Goal: Information Seeking & Learning: Find contact information

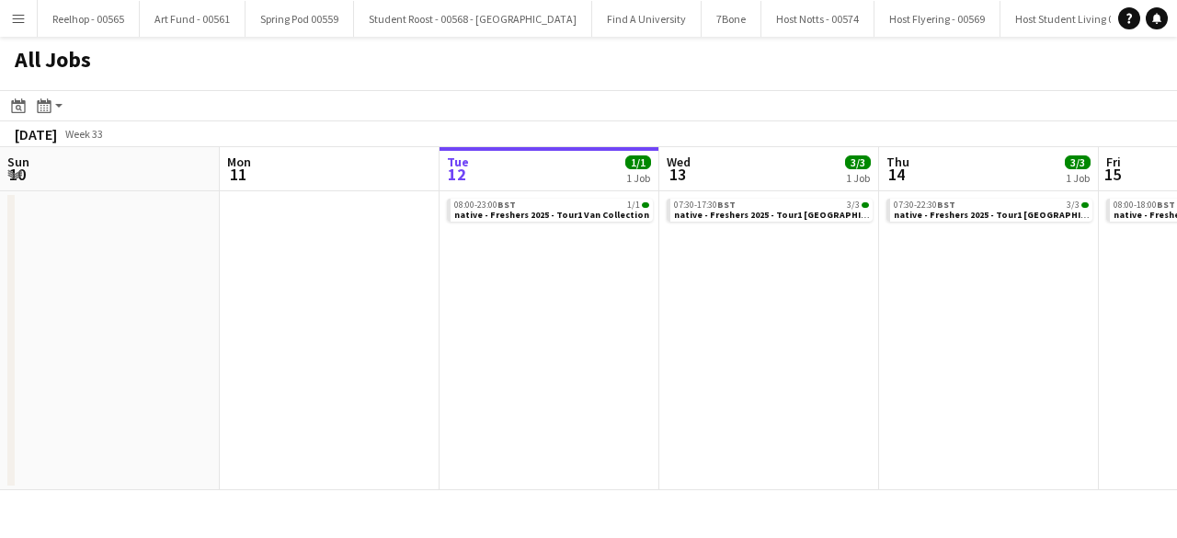
scroll to position [0, 657]
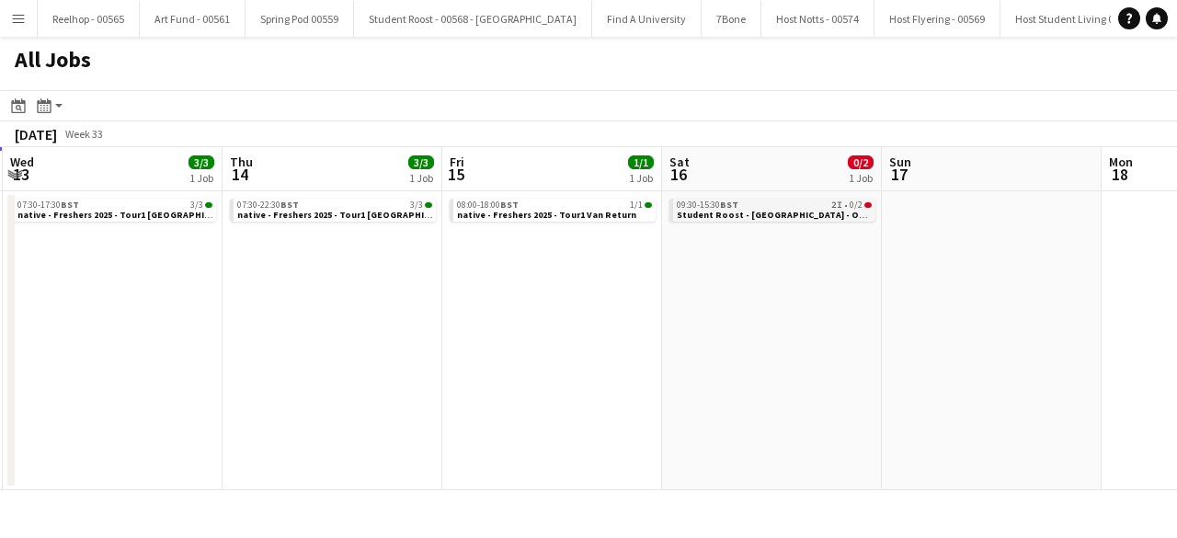
click at [760, 209] on span "Student Roost - [GEOGRAPHIC_DATA] - On-16926" at bounding box center [784, 215] width 214 height 12
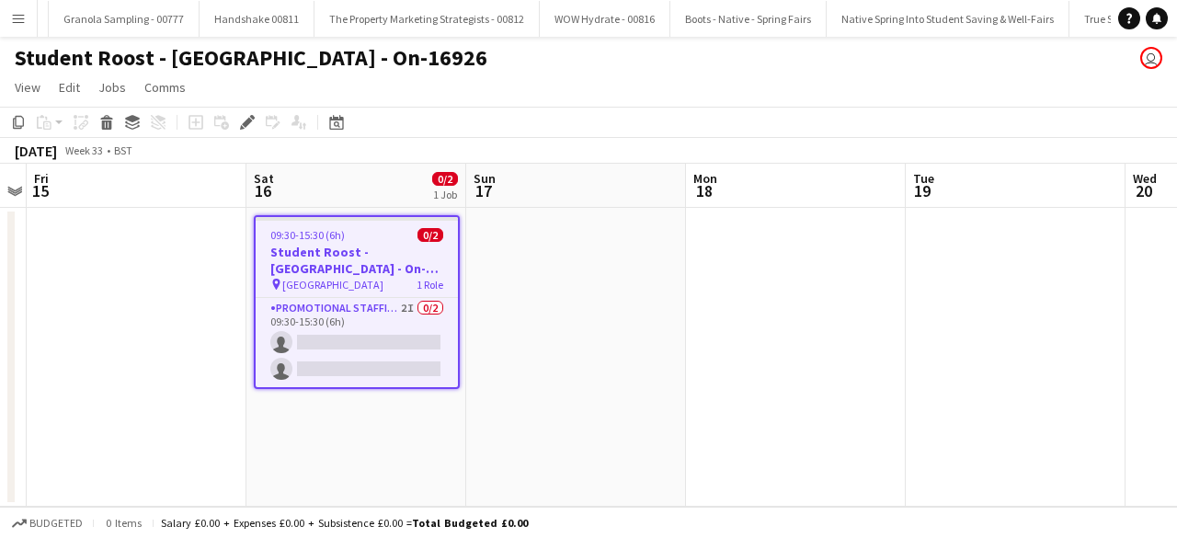
scroll to position [0, 27833]
click at [379, 339] on app-card-role "Promotional Staffing (Brand Ambassadors) 2I 0/2 09:30-15:30 (6h) single-neutral…" at bounding box center [357, 342] width 202 height 89
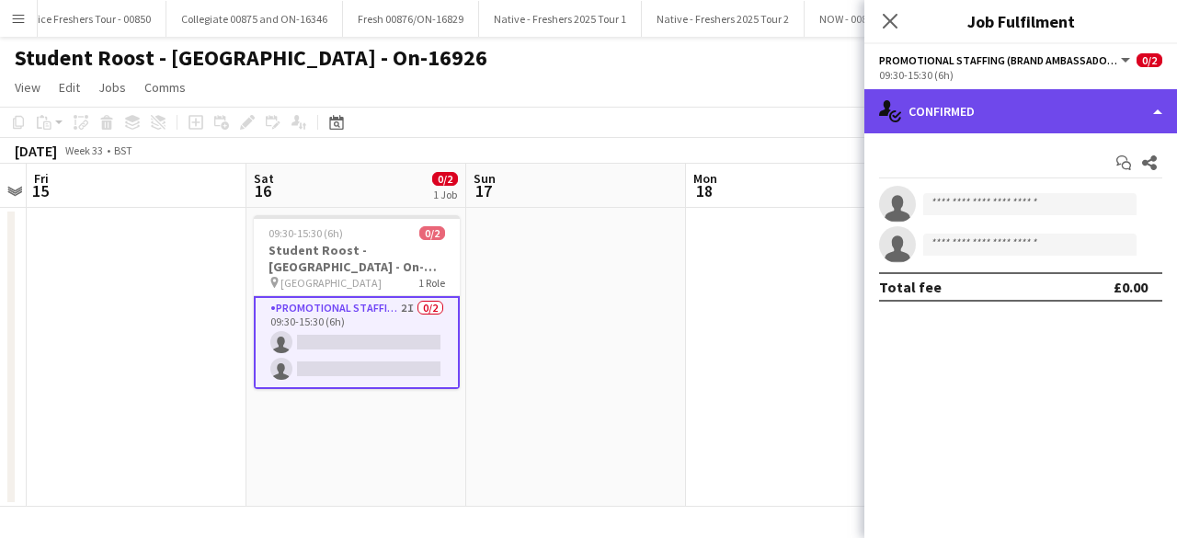
click at [1108, 97] on div "single-neutral-actions-check-2 Confirmed" at bounding box center [1020, 111] width 313 height 44
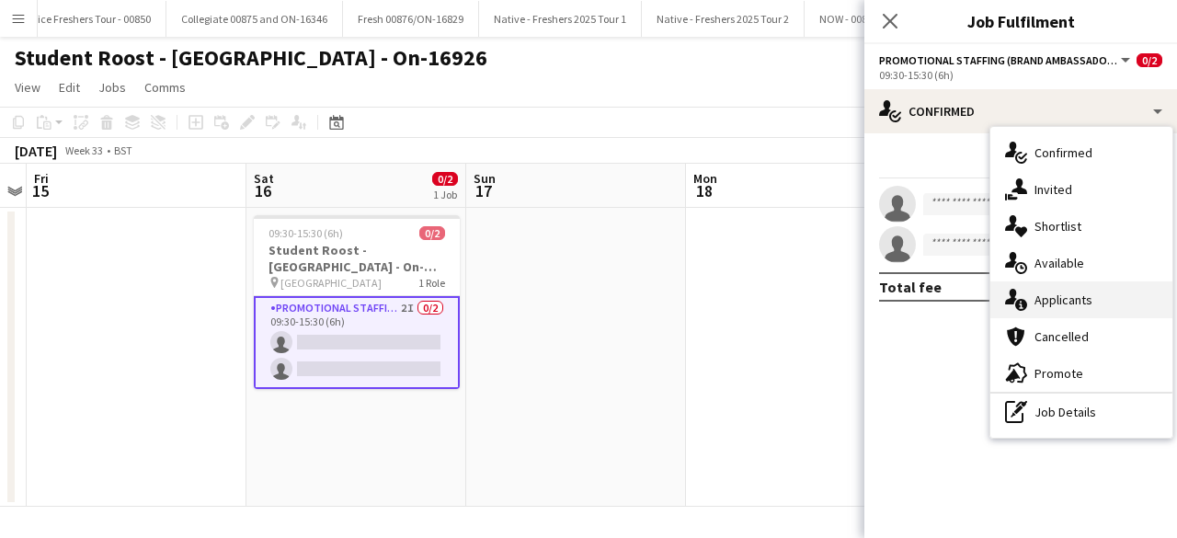
click at [1083, 301] on div "single-neutral-actions-information Applicants" at bounding box center [1081, 299] width 182 height 37
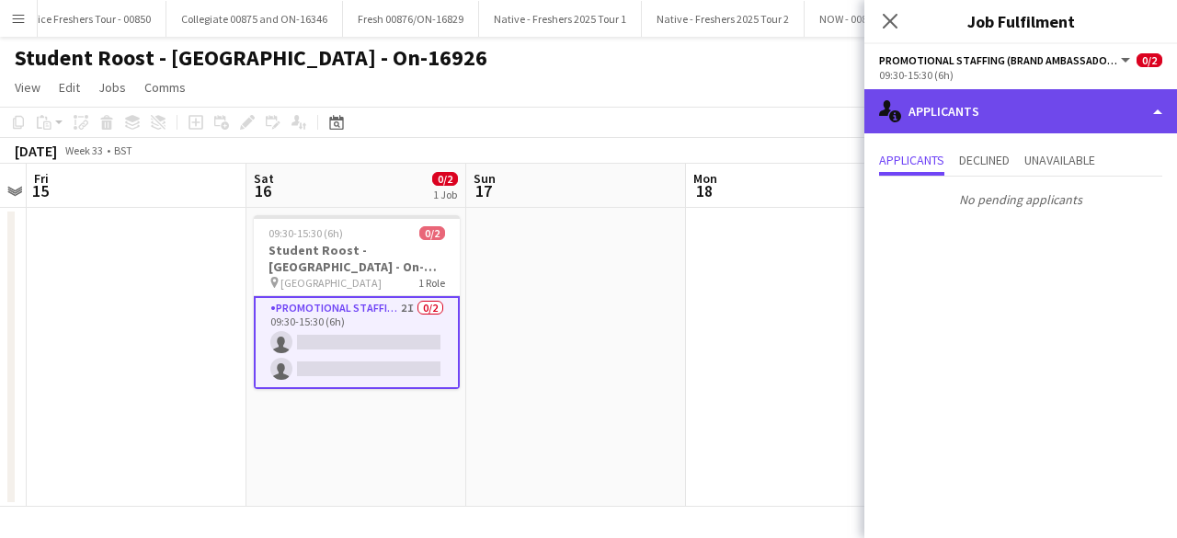
click at [1010, 106] on div "single-neutral-actions-information Applicants" at bounding box center [1020, 111] width 313 height 44
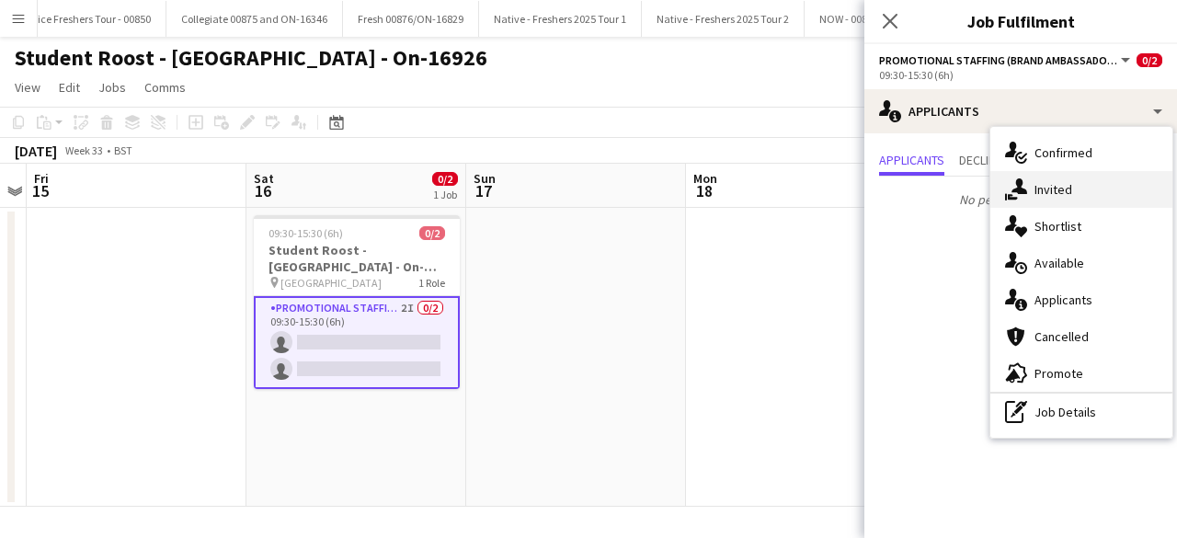
click at [1072, 190] on div "single-neutral-actions-share-1 Invited" at bounding box center [1081, 189] width 182 height 37
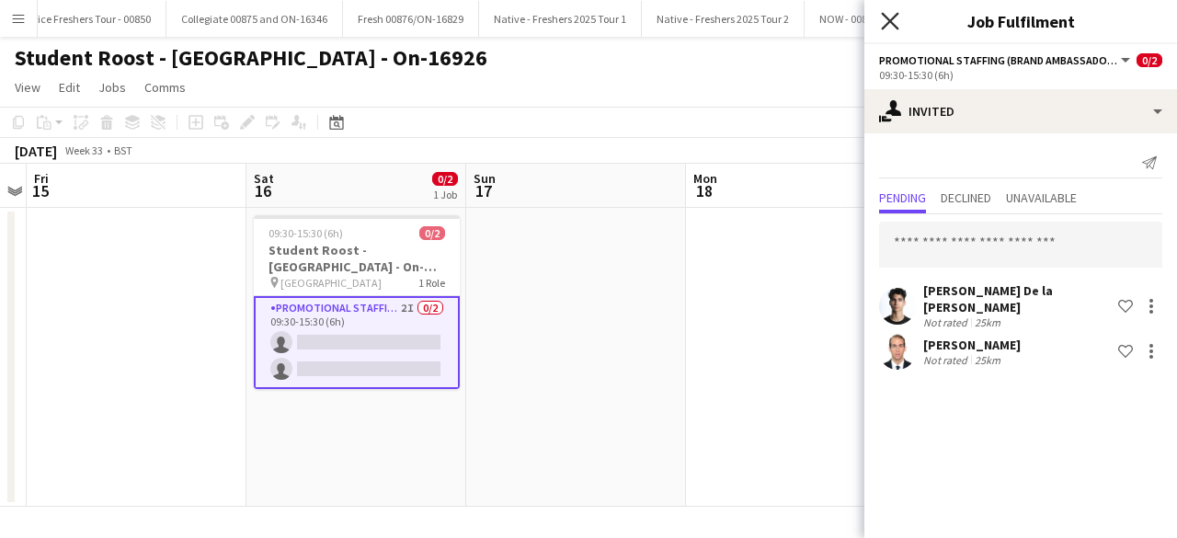
click at [892, 19] on icon at bounding box center [889, 20] width 17 height 17
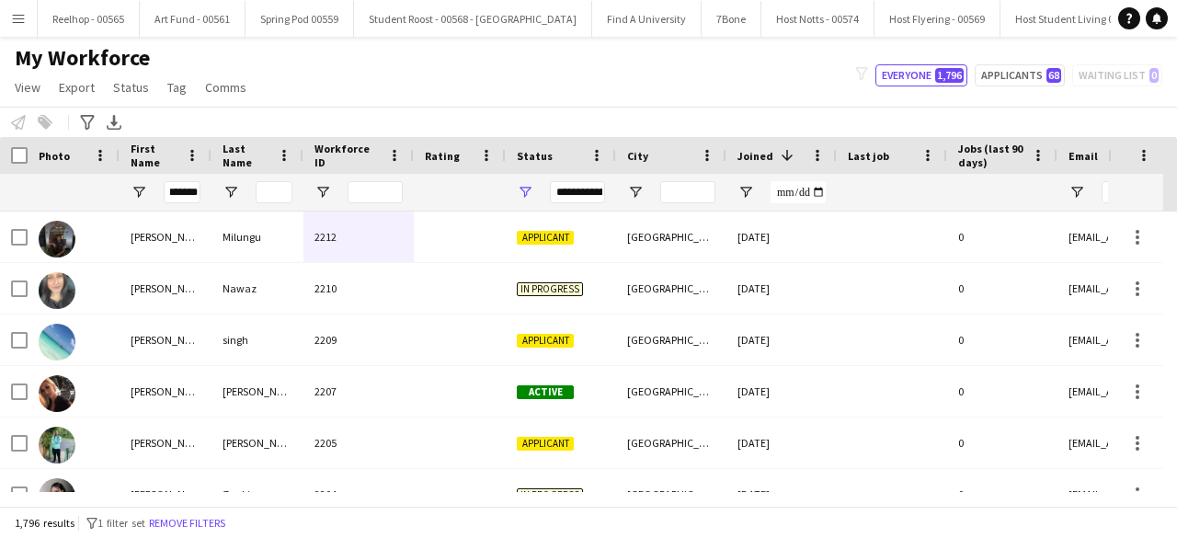
scroll to position [0, 8]
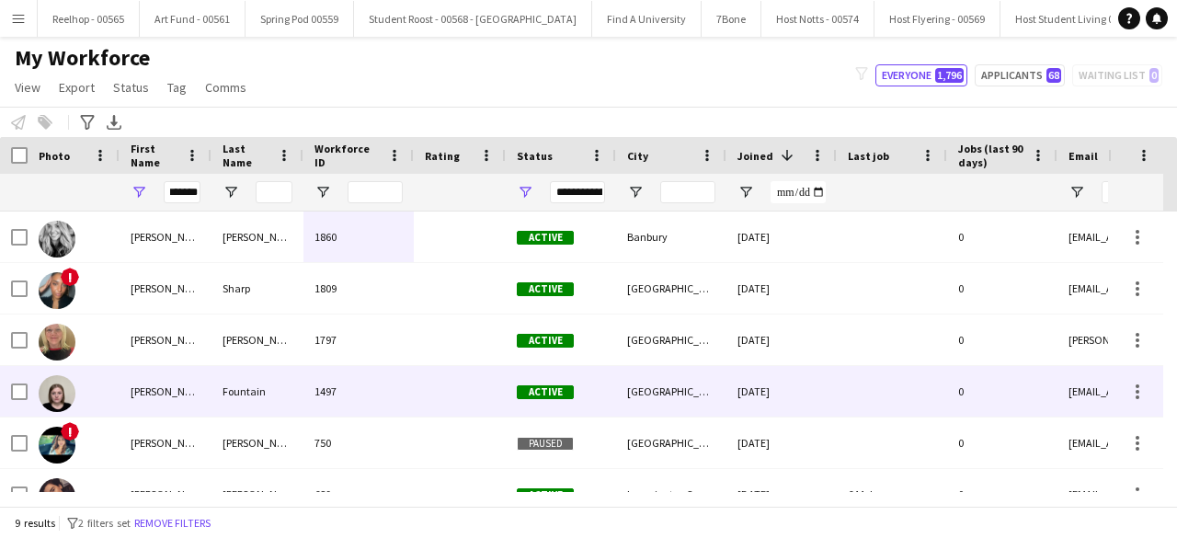
type input "*******"
click at [195, 400] on div "[PERSON_NAME]" at bounding box center [166, 391] width 92 height 51
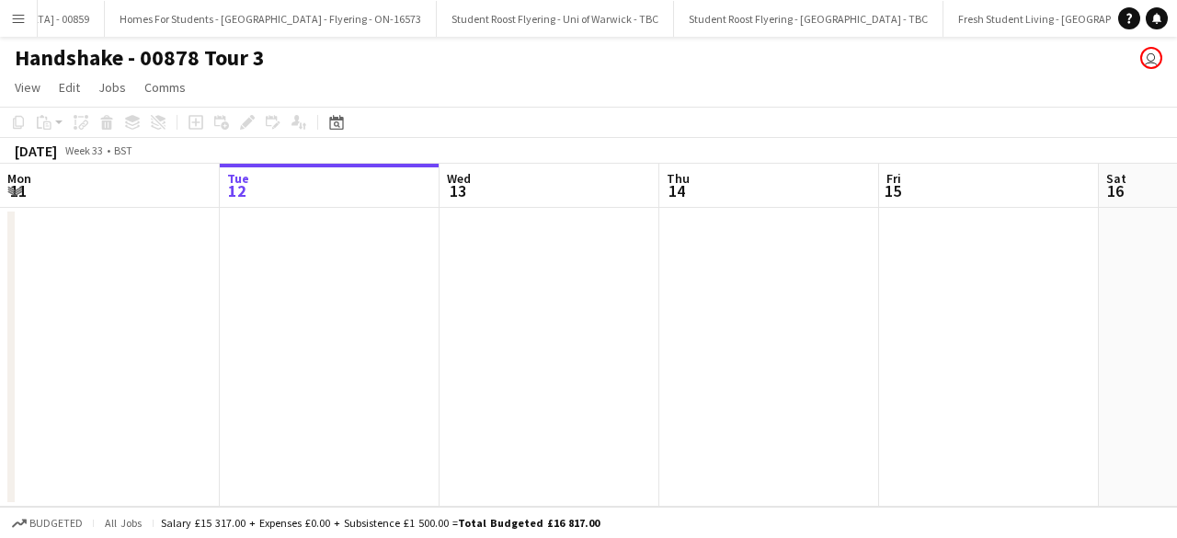
scroll to position [0, 25557]
click at [19, 12] on app-icon "Menu" at bounding box center [18, 18] width 15 height 15
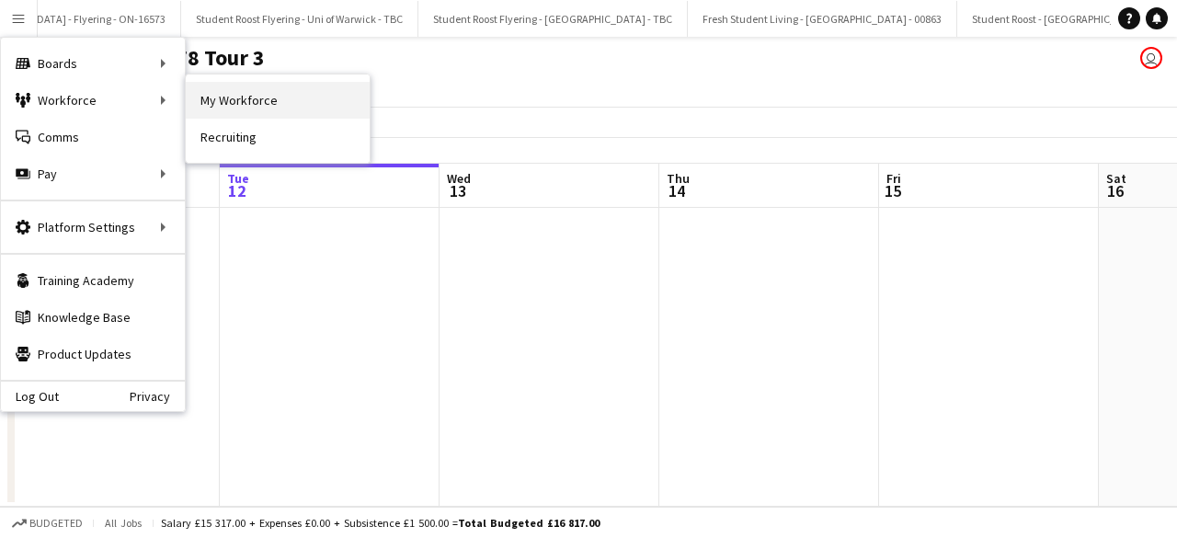
click at [238, 100] on link "My Workforce" at bounding box center [278, 100] width 184 height 37
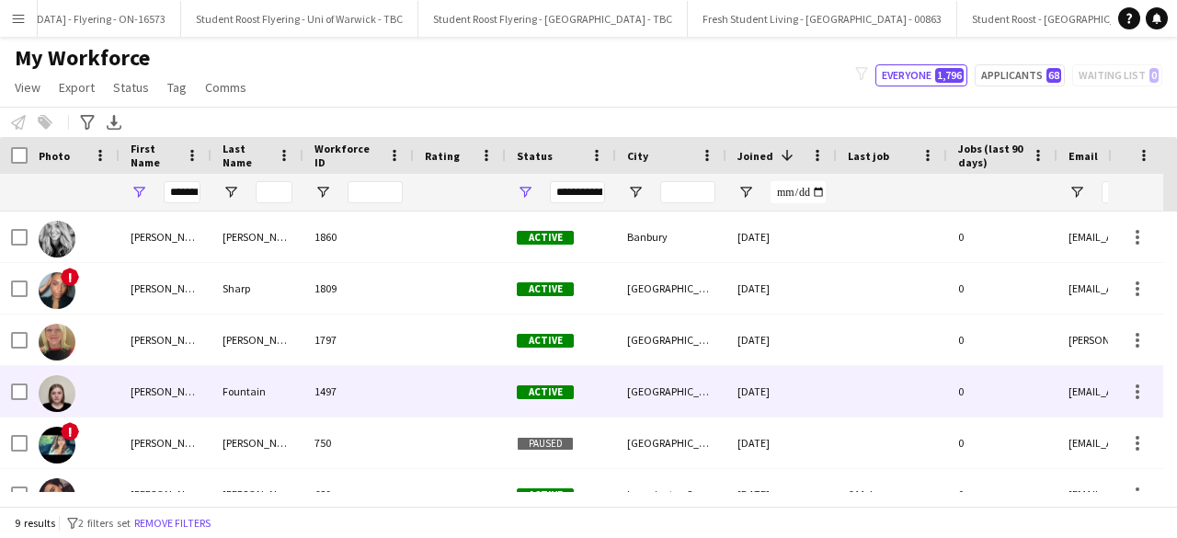
click at [196, 396] on div "[PERSON_NAME]" at bounding box center [166, 391] width 92 height 51
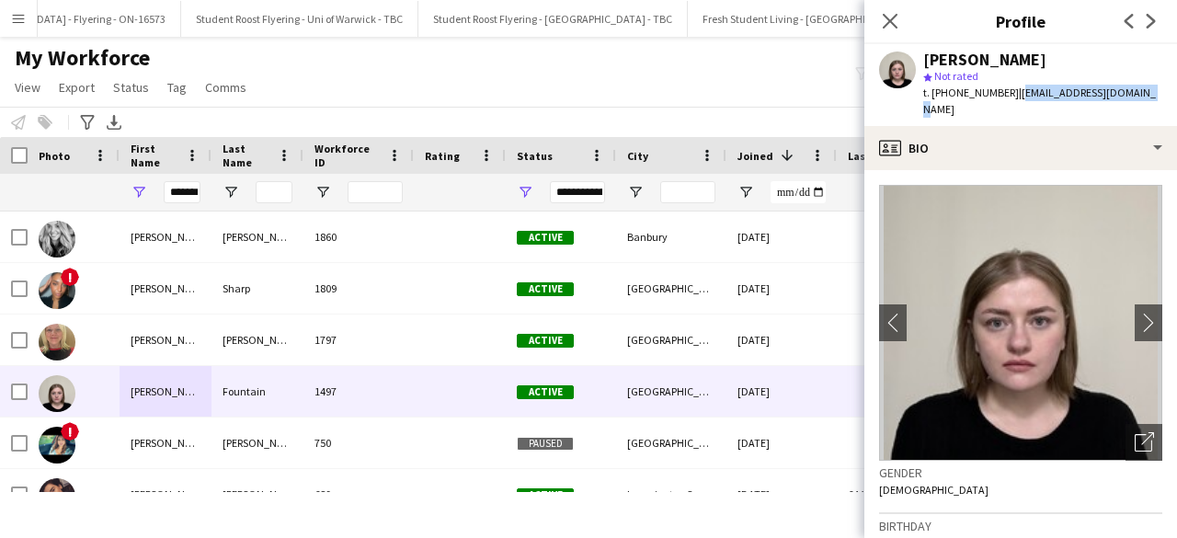
drag, startPoint x: 1011, startPoint y: 96, endPoint x: 1148, endPoint y: 91, distance: 136.2
click at [1148, 91] on app-profile-header "[PERSON_NAME] star Not rated t. [PHONE_NUMBER] | [EMAIL_ADDRESS][DOMAIN_NAME]" at bounding box center [1020, 85] width 313 height 82
copy span "[EMAIL_ADDRESS][DOMAIN_NAME]"
click at [1135, 313] on app-icon "chevron-right" at bounding box center [1149, 322] width 29 height 19
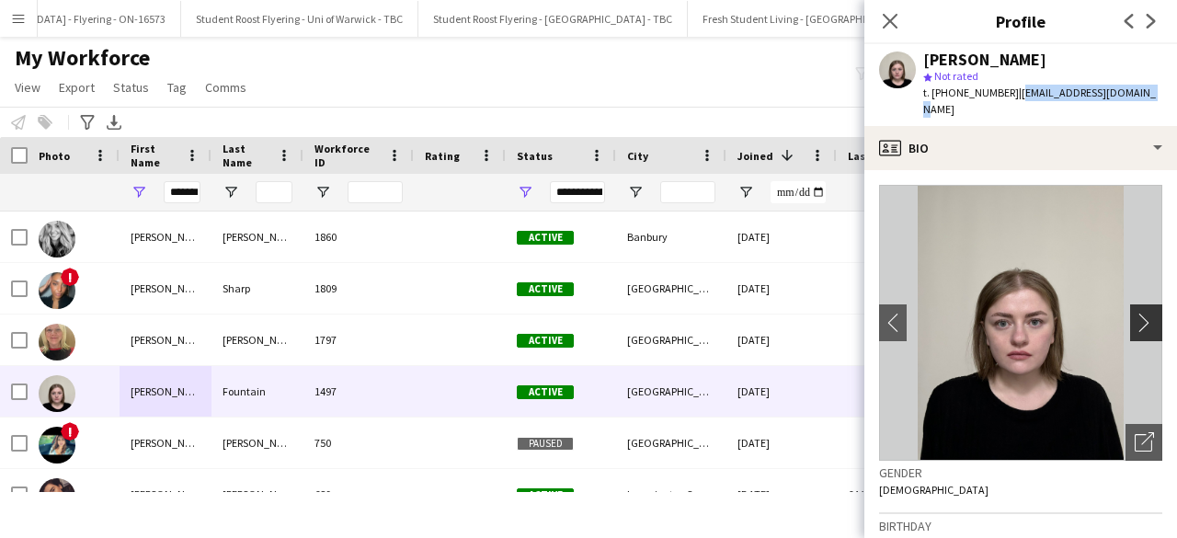
click at [1135, 313] on app-icon "chevron-right" at bounding box center [1149, 322] width 29 height 19
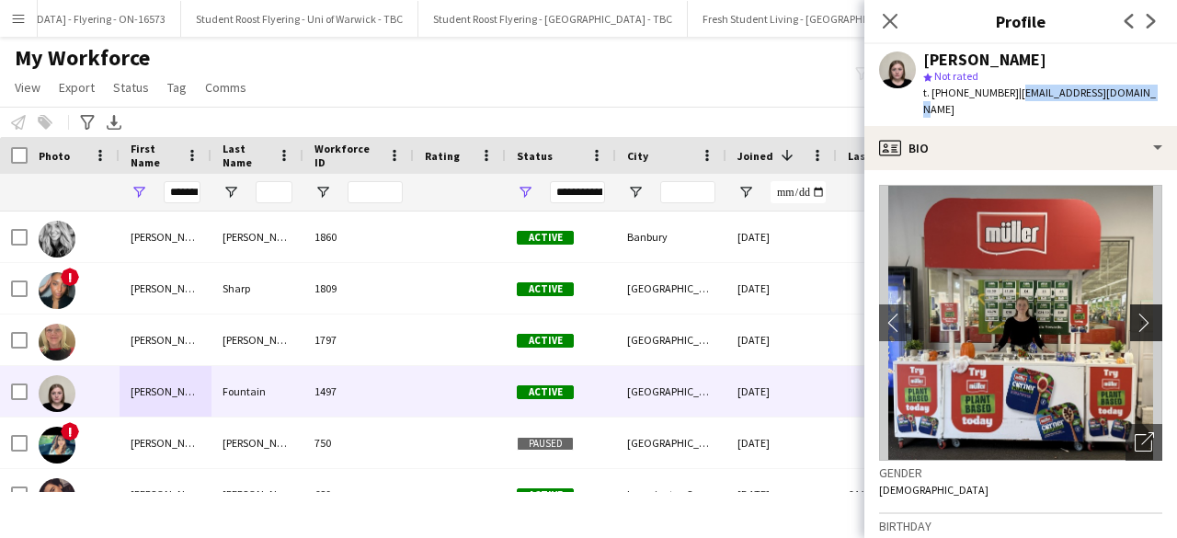
click at [1135, 313] on app-icon "chevron-right" at bounding box center [1149, 322] width 29 height 19
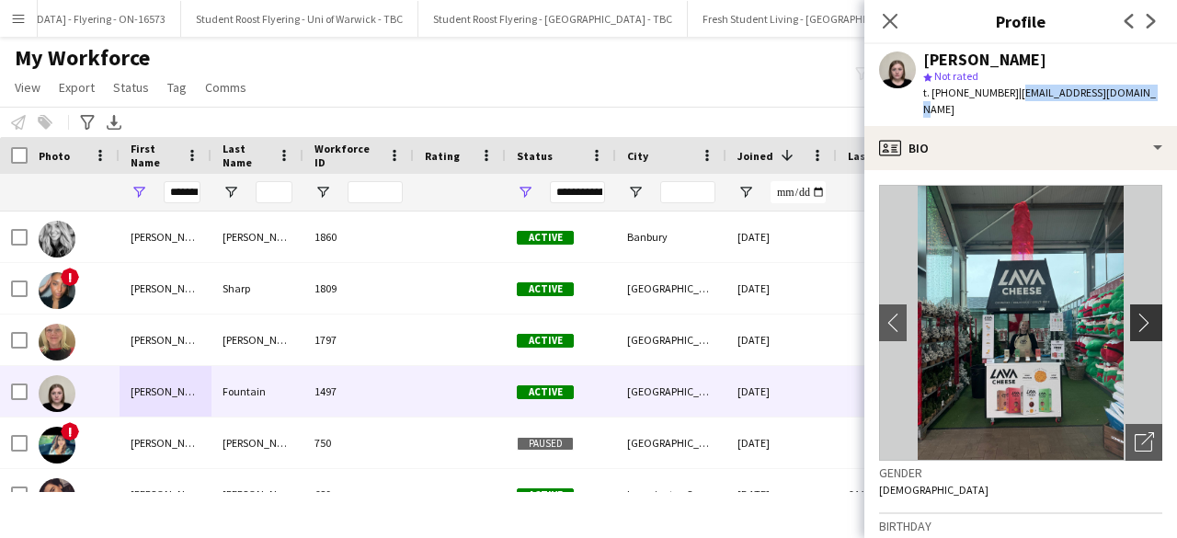
click at [1135, 313] on app-icon "chevron-right" at bounding box center [1149, 322] width 29 height 19
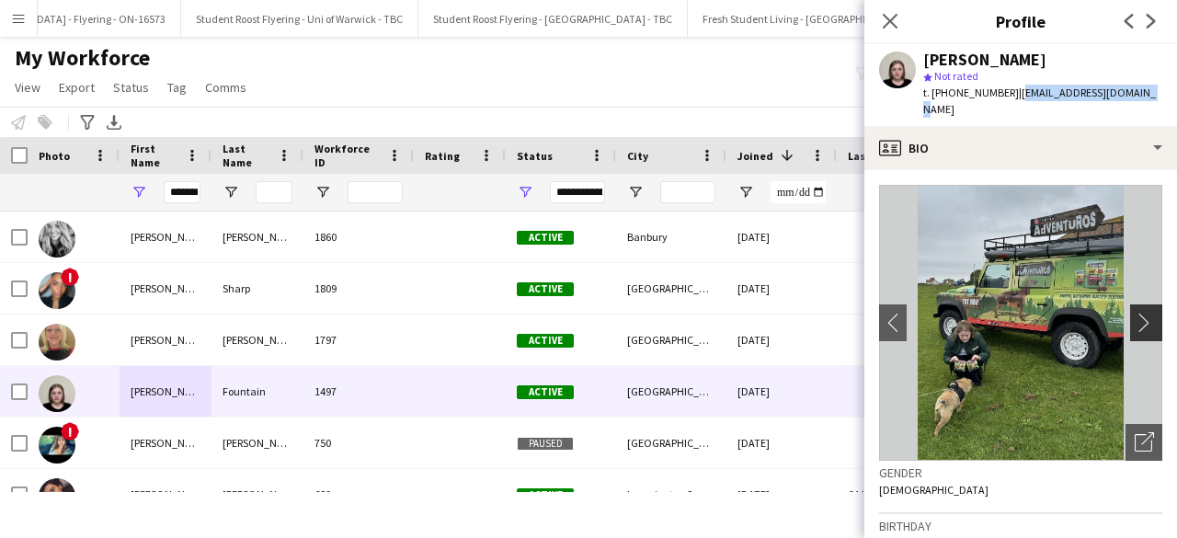
click at [1135, 313] on app-icon "chevron-right" at bounding box center [1149, 322] width 29 height 19
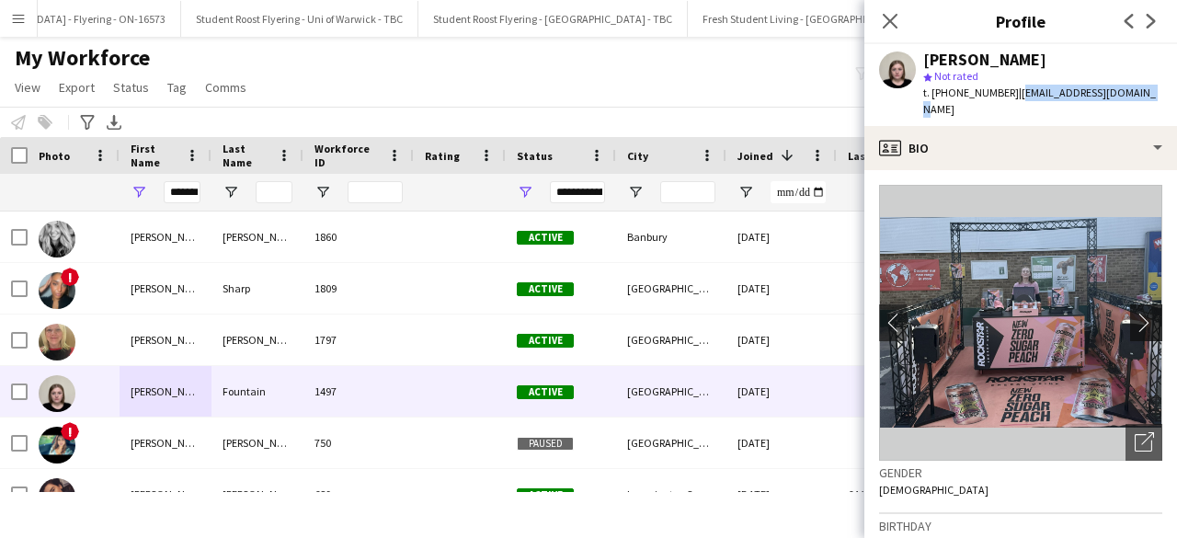
click at [1135, 313] on app-icon "chevron-right" at bounding box center [1149, 322] width 29 height 19
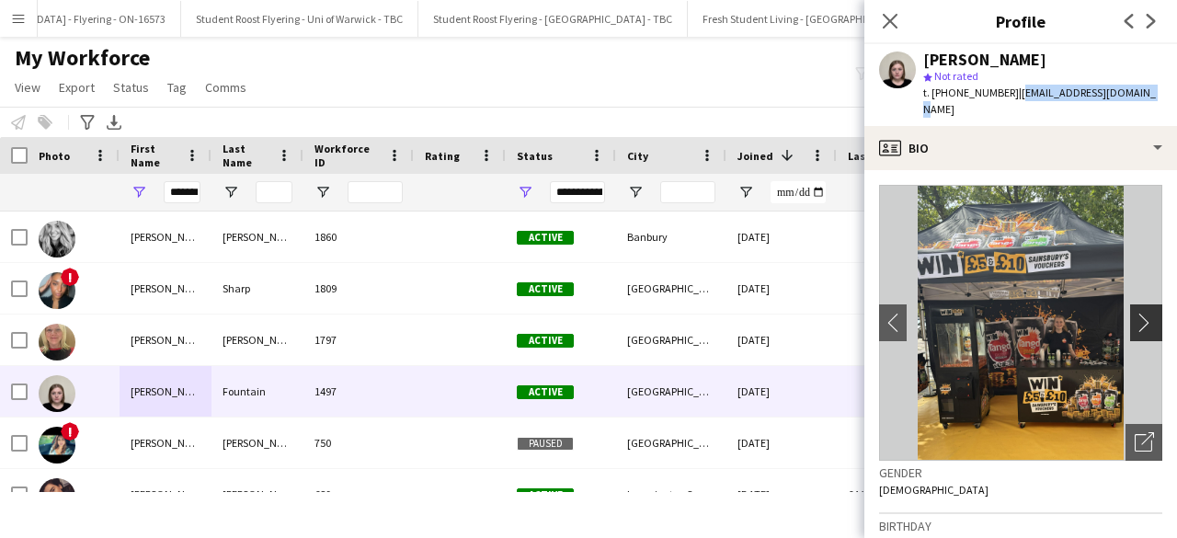
click at [1135, 313] on app-icon "chevron-right" at bounding box center [1149, 322] width 29 height 19
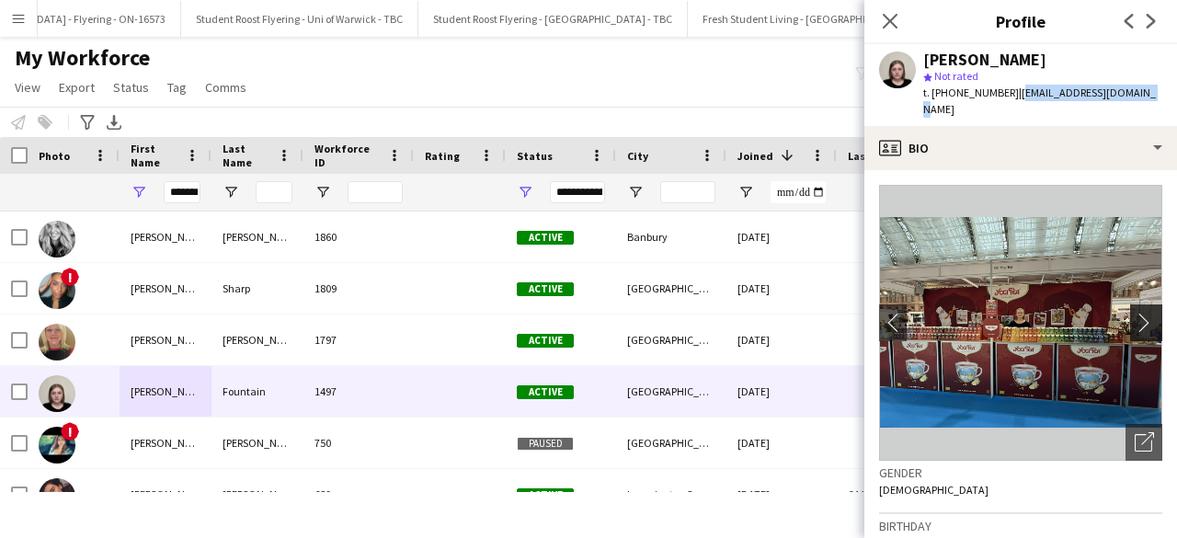
click at [1135, 313] on app-icon "chevron-right" at bounding box center [1149, 322] width 29 height 19
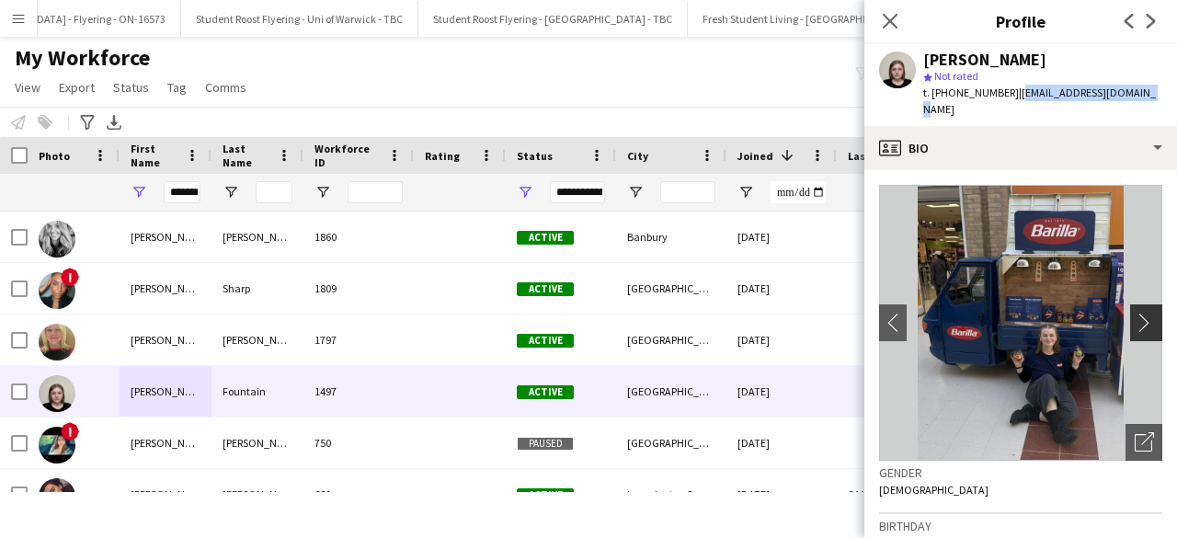
click at [1135, 313] on app-icon "chevron-right" at bounding box center [1149, 322] width 29 height 19
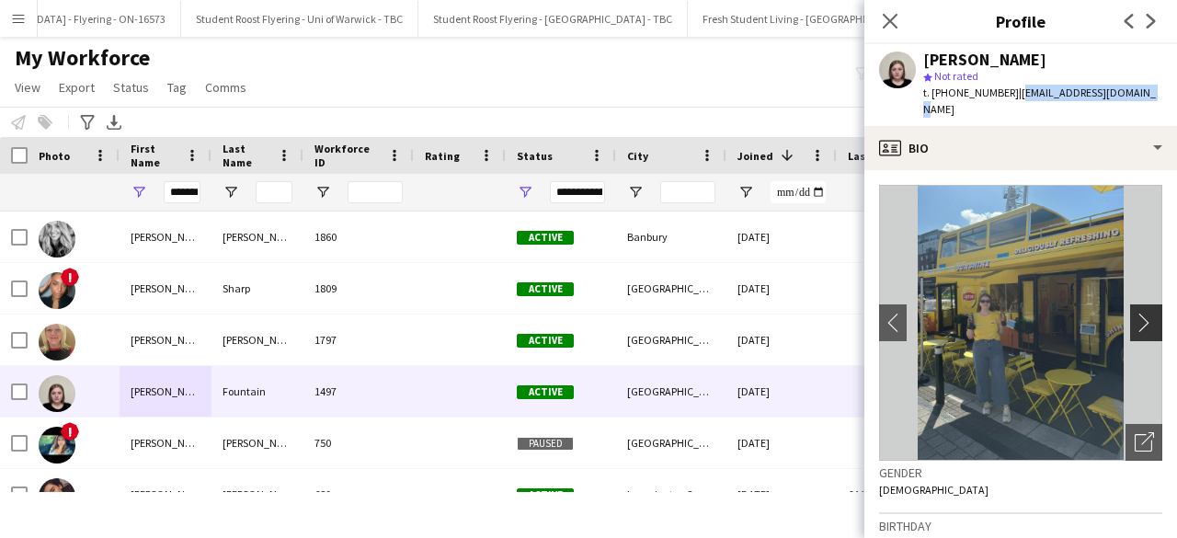
click at [1135, 313] on app-icon "chevron-right" at bounding box center [1149, 322] width 29 height 19
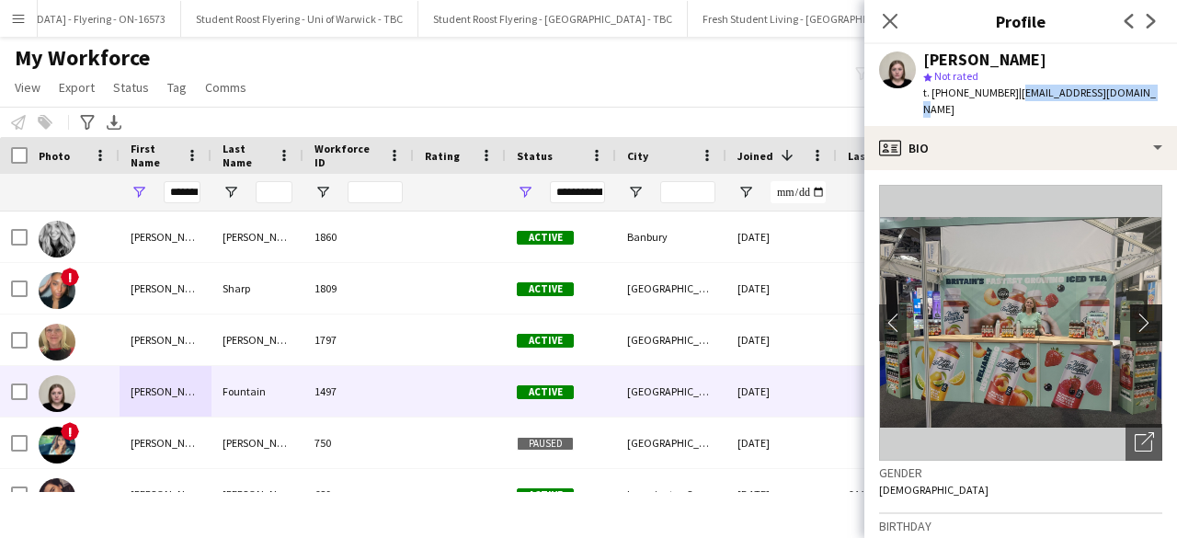
click at [1135, 313] on app-icon "chevron-right" at bounding box center [1149, 322] width 29 height 19
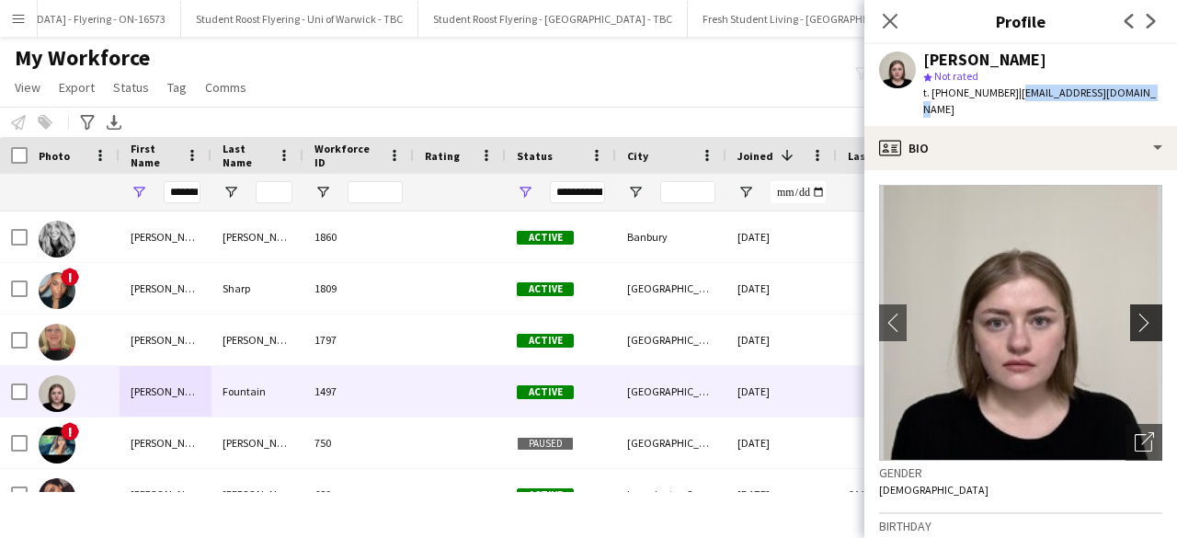
click at [1135, 313] on app-icon "chevron-right" at bounding box center [1149, 322] width 29 height 19
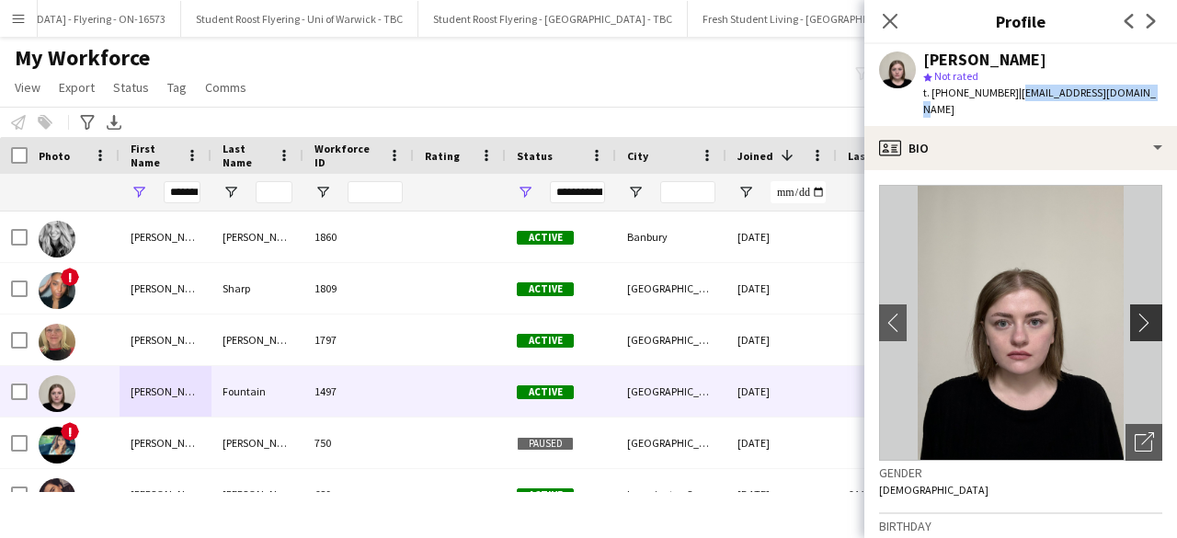
click at [1135, 313] on app-icon "chevron-right" at bounding box center [1149, 322] width 29 height 19
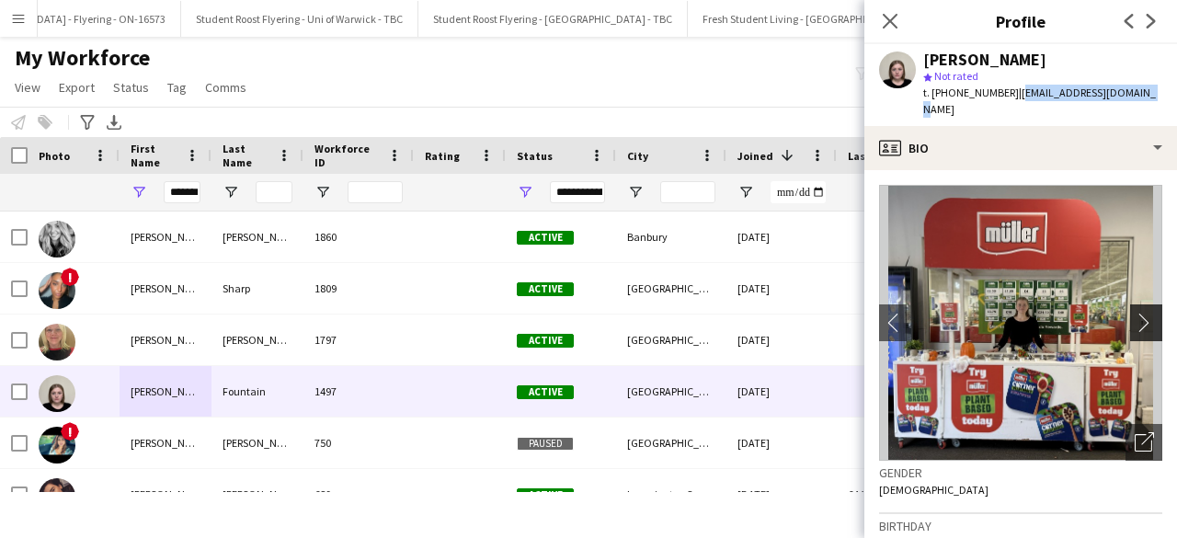
click at [1135, 313] on app-icon "chevron-right" at bounding box center [1149, 322] width 29 height 19
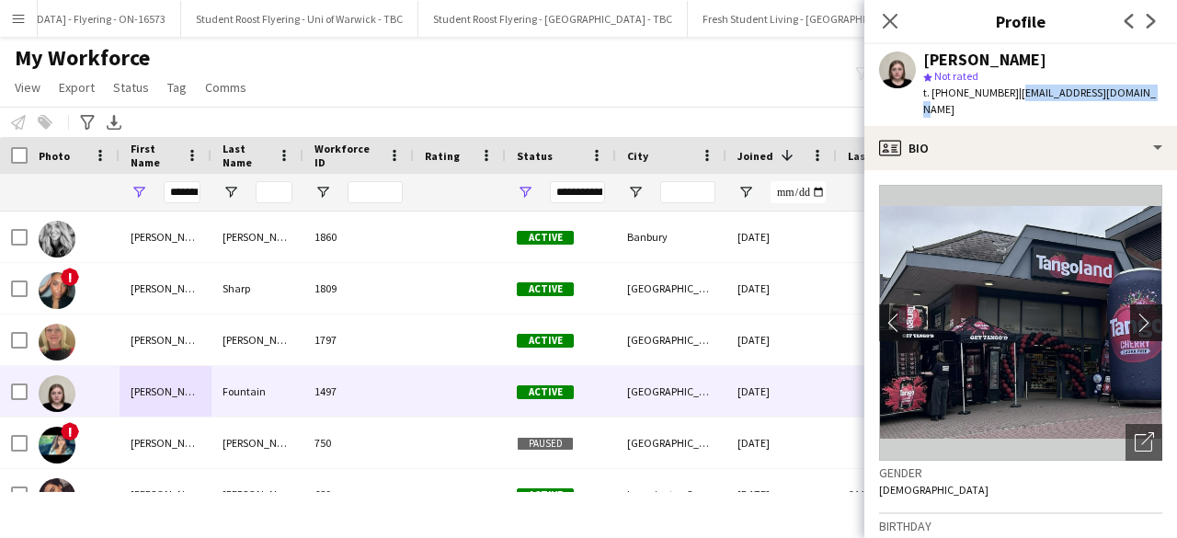
click at [1135, 313] on app-icon "chevron-right" at bounding box center [1149, 322] width 29 height 19
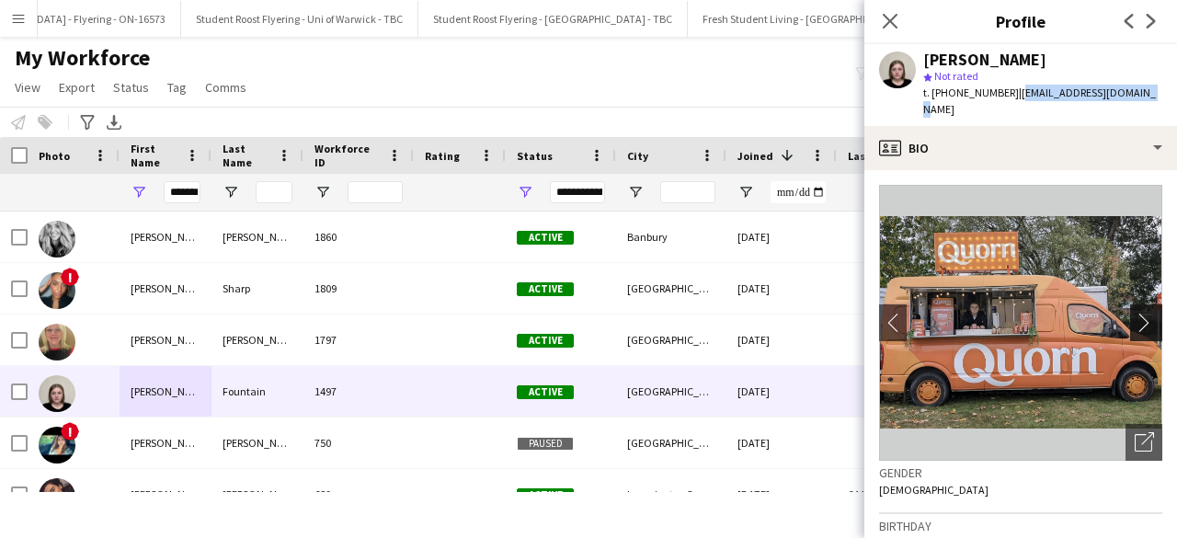
click at [1135, 313] on app-icon "chevron-right" at bounding box center [1149, 322] width 29 height 19
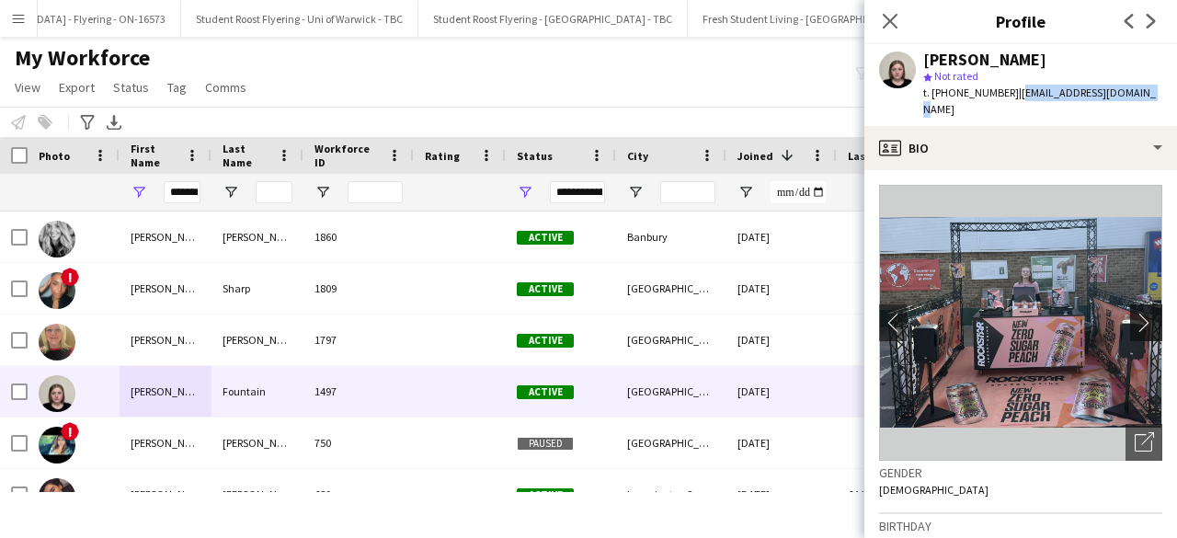
click at [1135, 313] on app-icon "chevron-right" at bounding box center [1149, 322] width 29 height 19
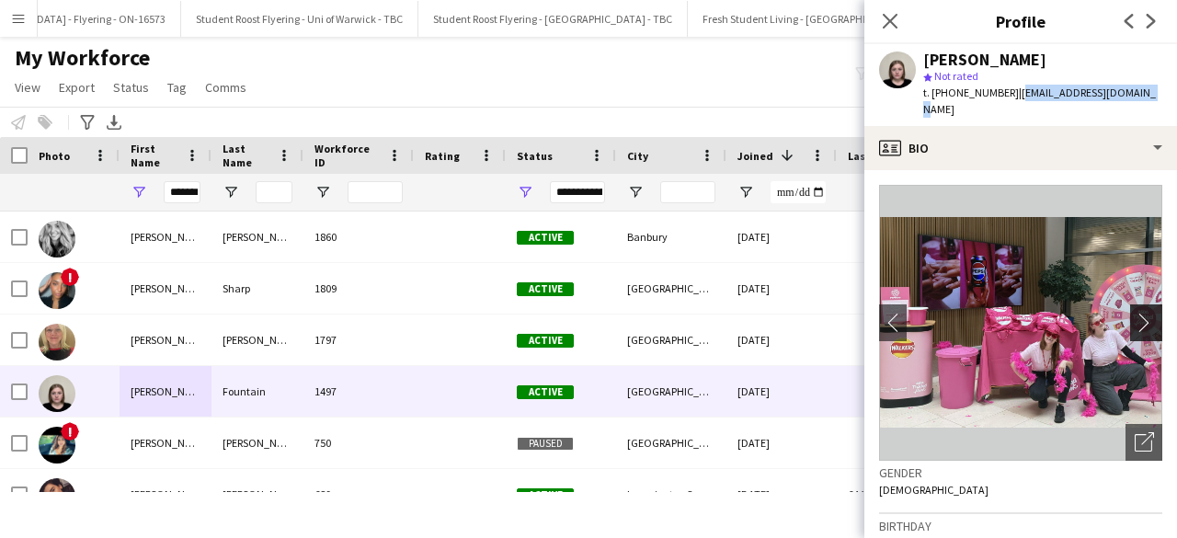
click at [1135, 313] on app-icon "chevron-right" at bounding box center [1149, 322] width 29 height 19
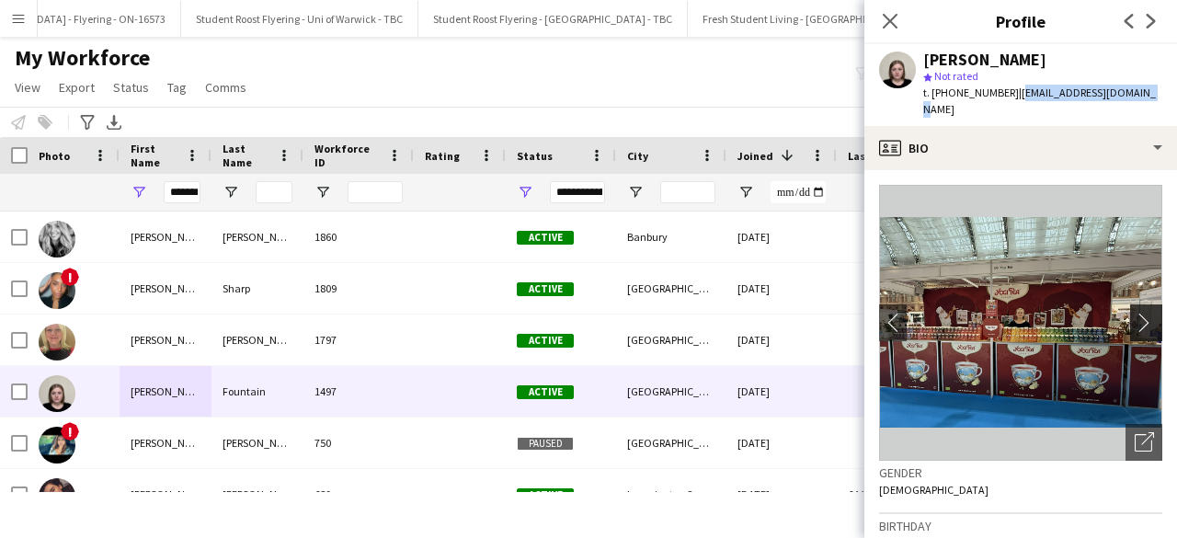
click at [1135, 313] on app-icon "chevron-right" at bounding box center [1149, 322] width 29 height 19
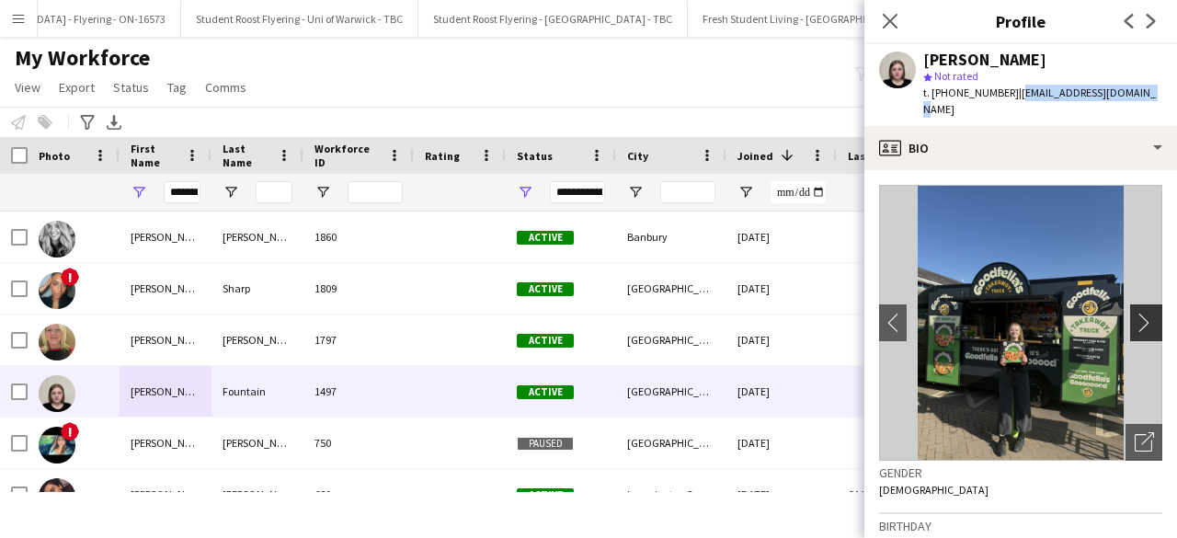
click at [1135, 313] on app-icon "chevron-right" at bounding box center [1149, 322] width 29 height 19
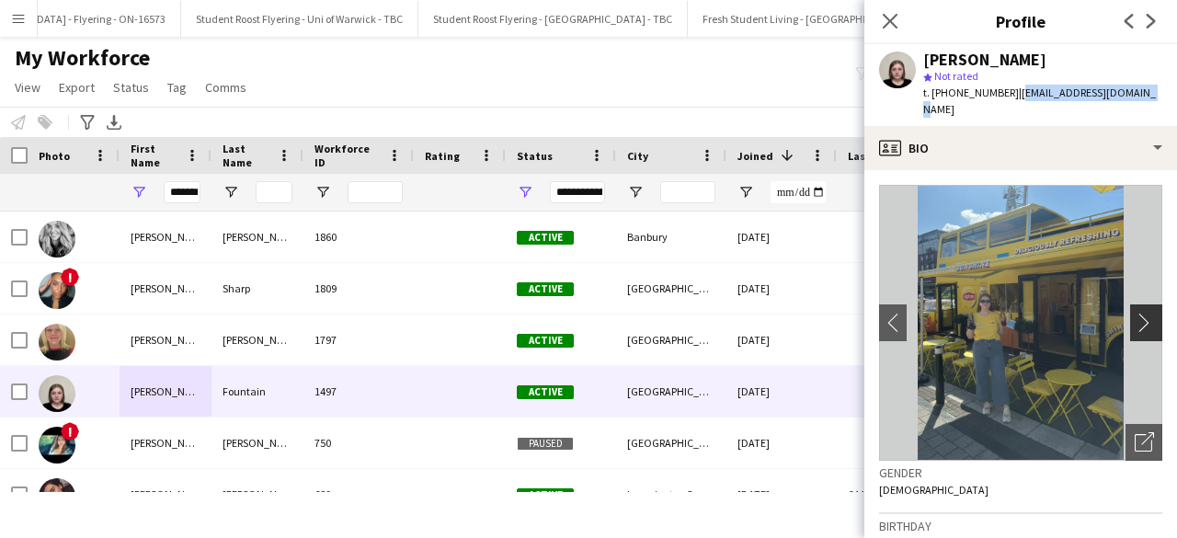
click at [1135, 313] on app-icon "chevron-right" at bounding box center [1149, 322] width 29 height 19
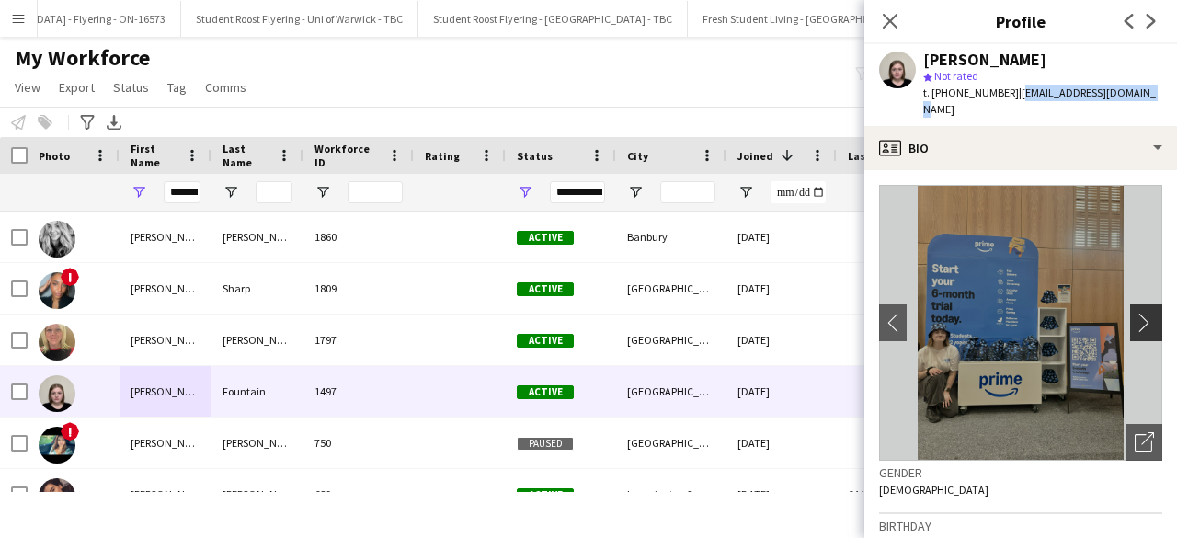
click at [1135, 313] on app-icon "chevron-right" at bounding box center [1149, 322] width 29 height 19
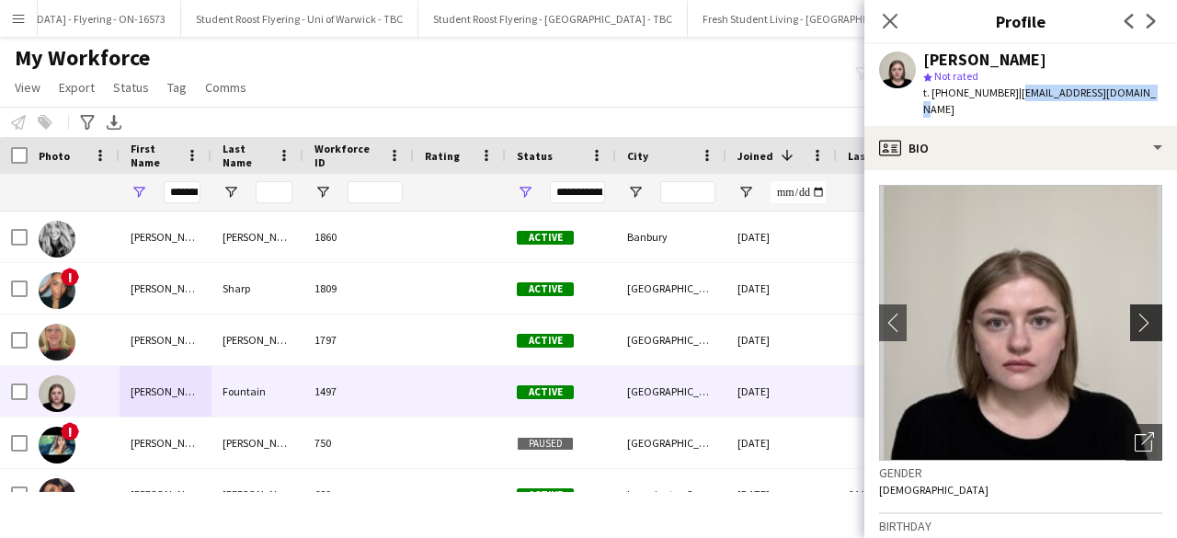
click at [1135, 313] on app-icon "chevron-right" at bounding box center [1149, 322] width 29 height 19
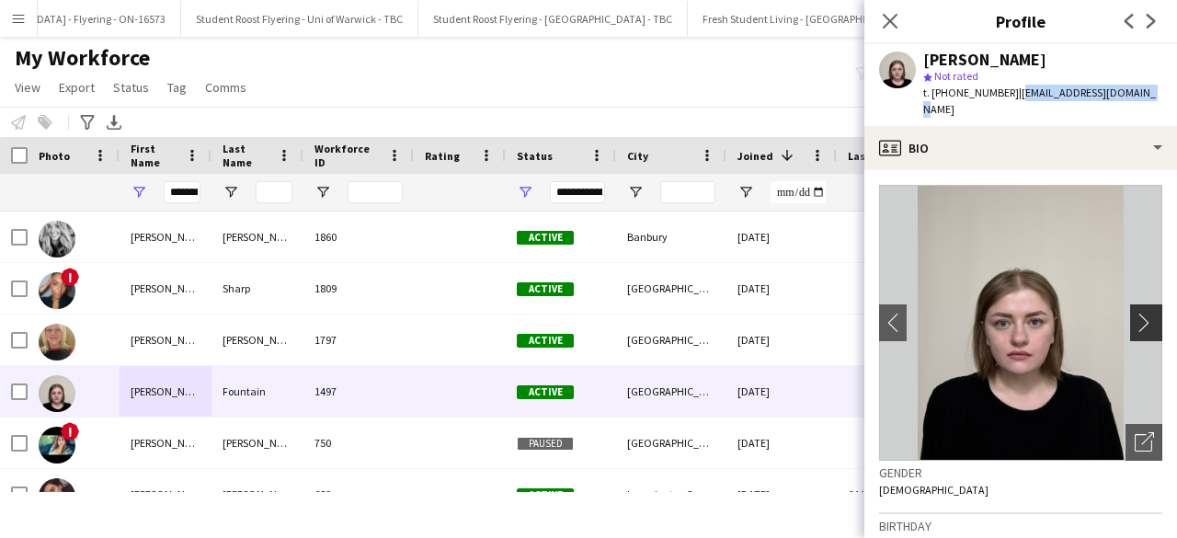
click at [1135, 313] on app-icon "chevron-right" at bounding box center [1149, 322] width 29 height 19
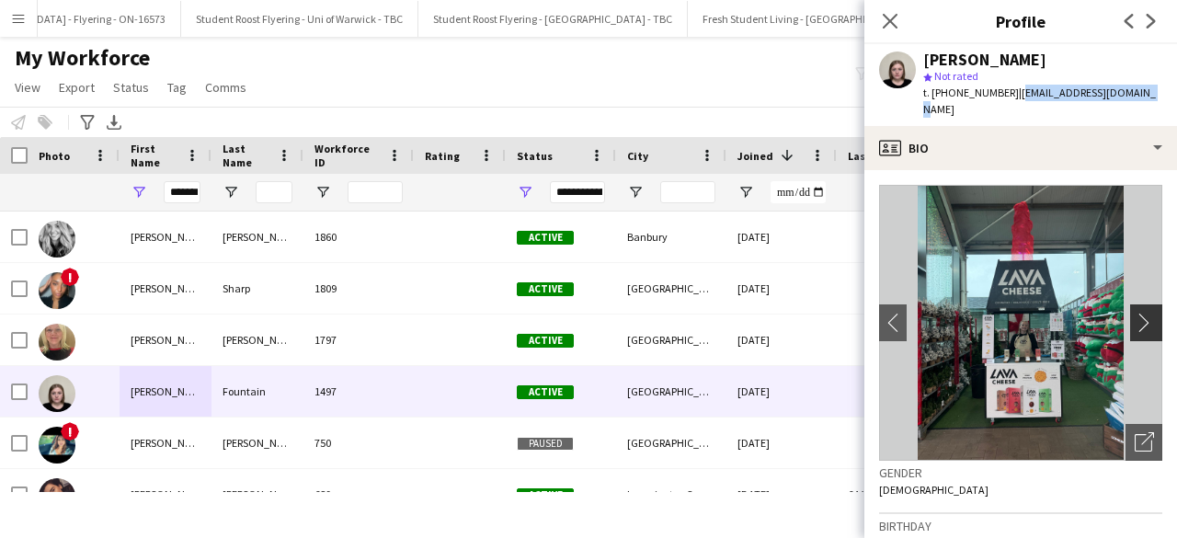
click at [1135, 313] on app-icon "chevron-right" at bounding box center [1149, 322] width 29 height 19
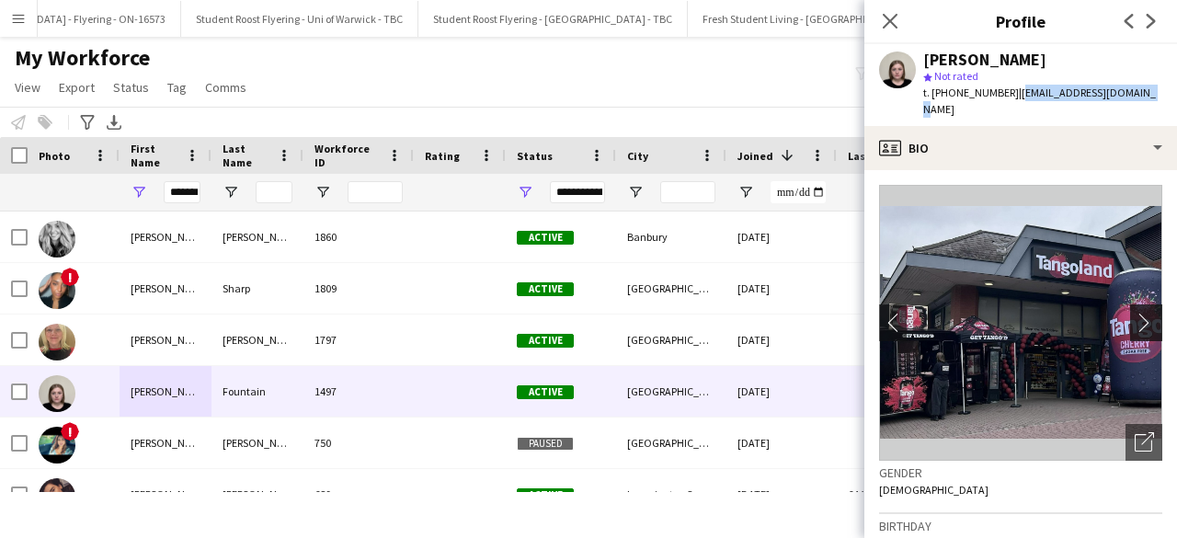
click at [1135, 313] on app-icon "chevron-right" at bounding box center [1149, 322] width 29 height 19
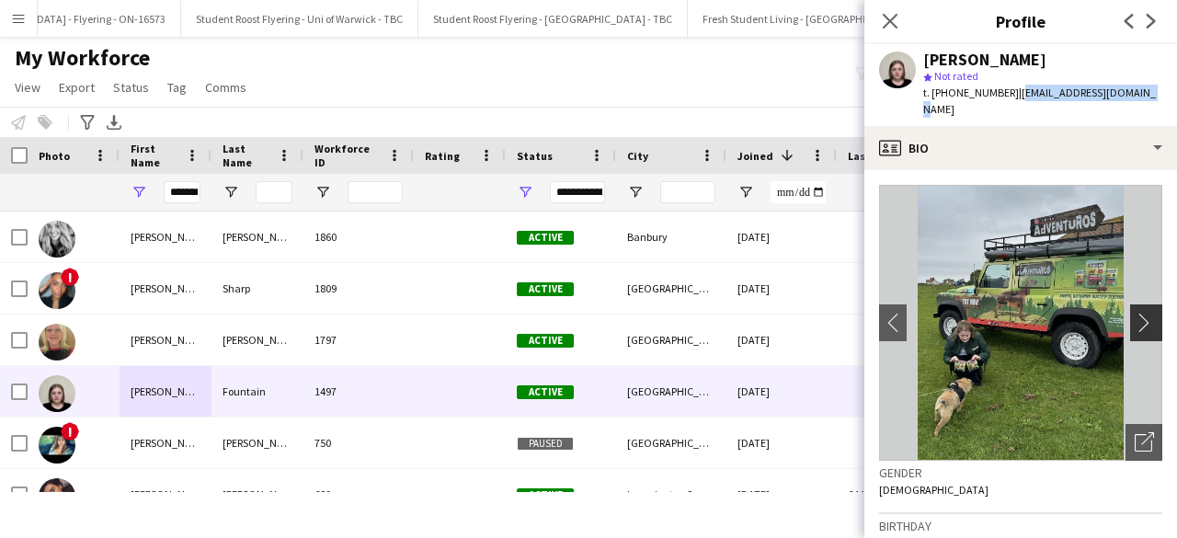
click at [1135, 313] on app-icon "chevron-right" at bounding box center [1149, 322] width 29 height 19
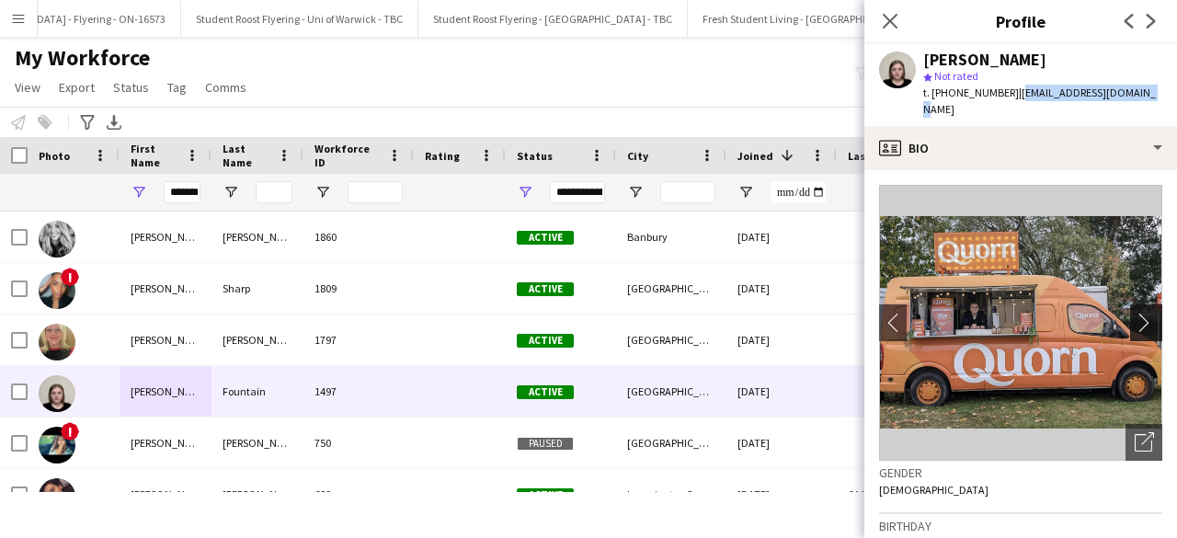
click at [1135, 313] on app-icon "chevron-right" at bounding box center [1149, 322] width 29 height 19
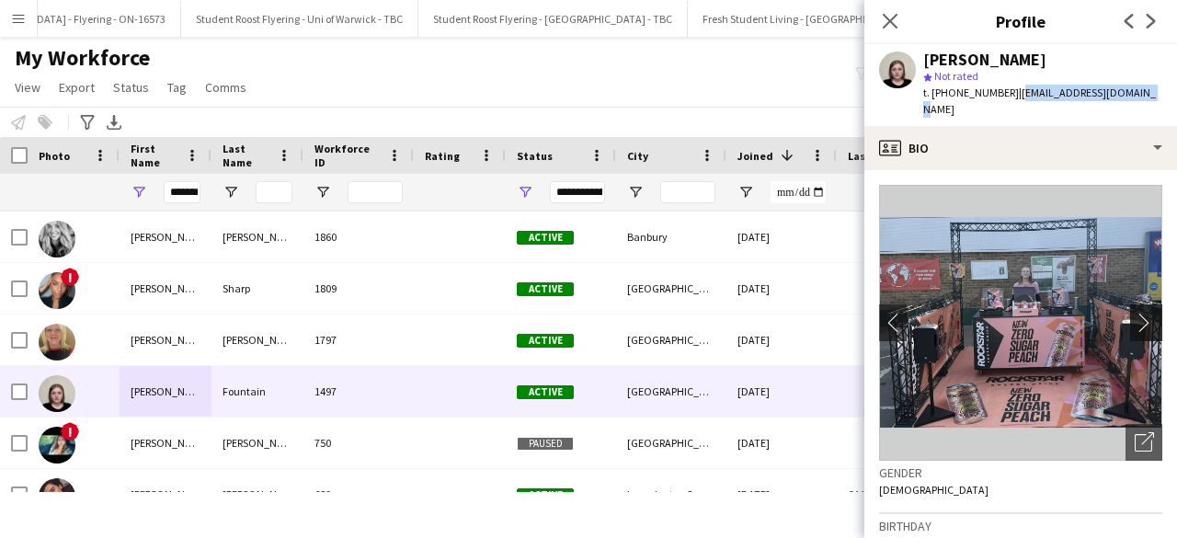
click at [1135, 313] on app-icon "chevron-right" at bounding box center [1149, 322] width 29 height 19
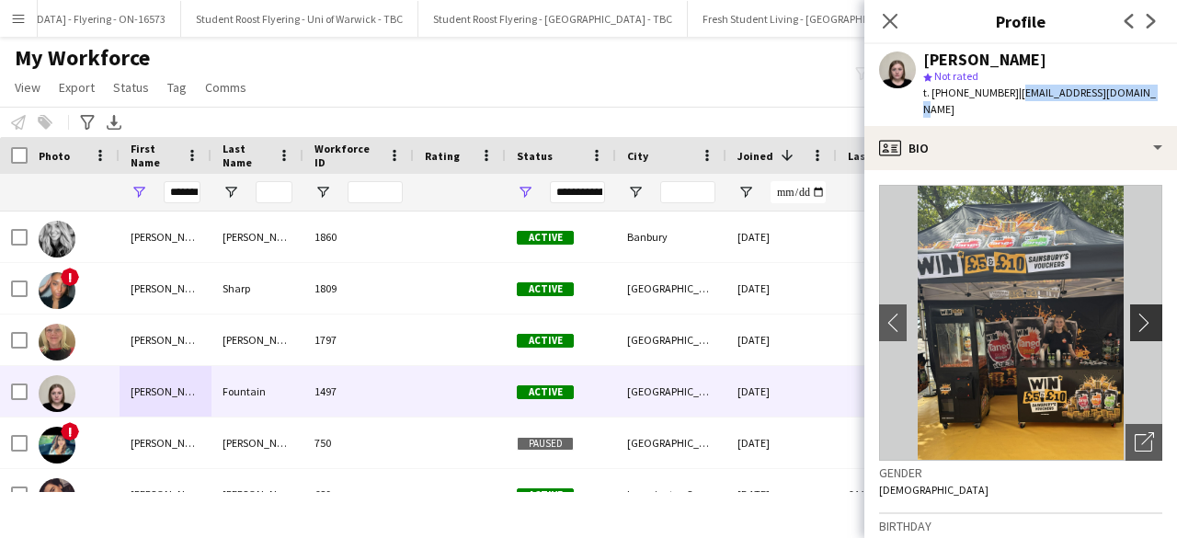
click at [1135, 313] on app-icon "chevron-right" at bounding box center [1149, 322] width 29 height 19
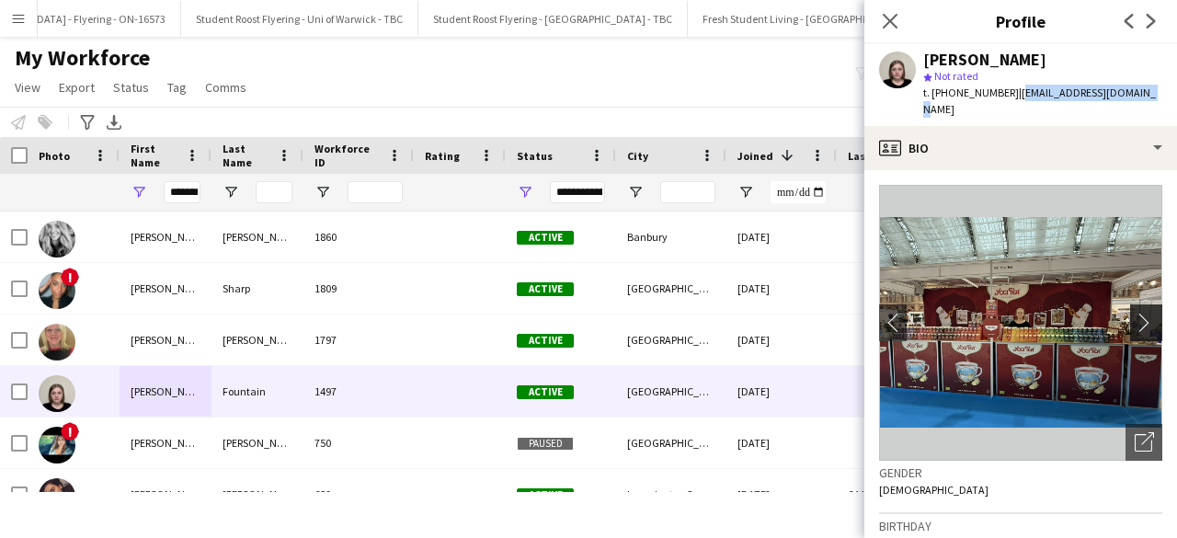
click at [1135, 313] on app-icon "chevron-right" at bounding box center [1149, 322] width 29 height 19
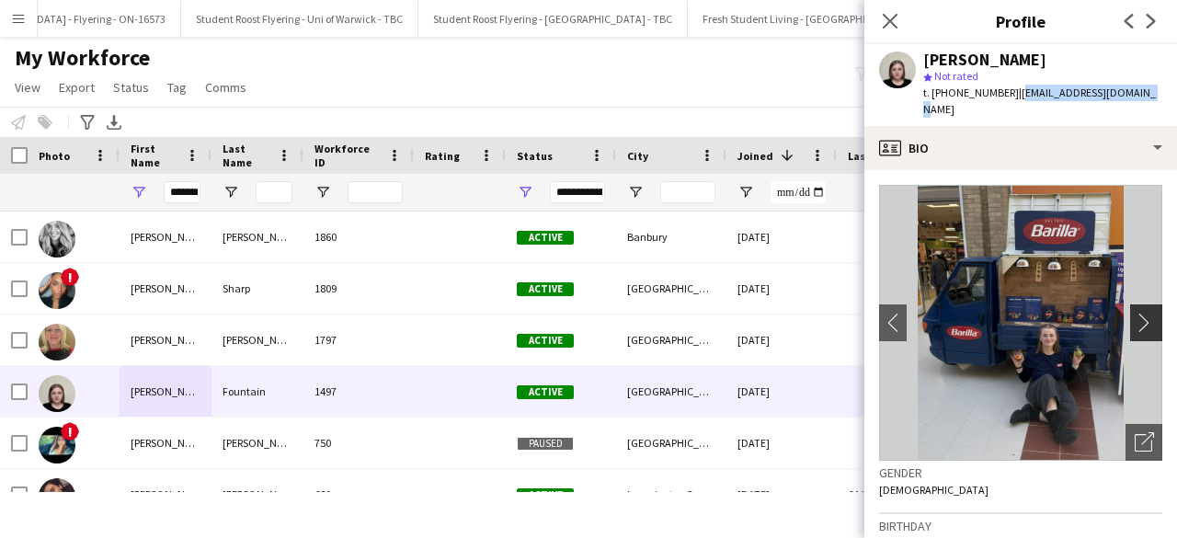
click at [1135, 313] on app-icon "chevron-right" at bounding box center [1149, 322] width 29 height 19
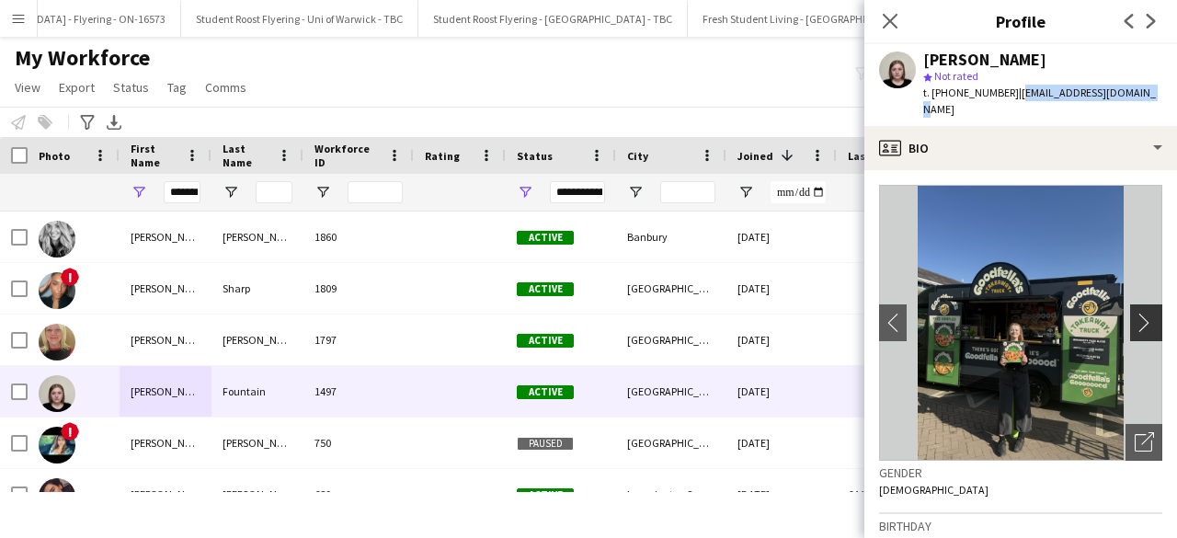
click at [1135, 313] on app-icon "chevron-right" at bounding box center [1149, 322] width 29 height 19
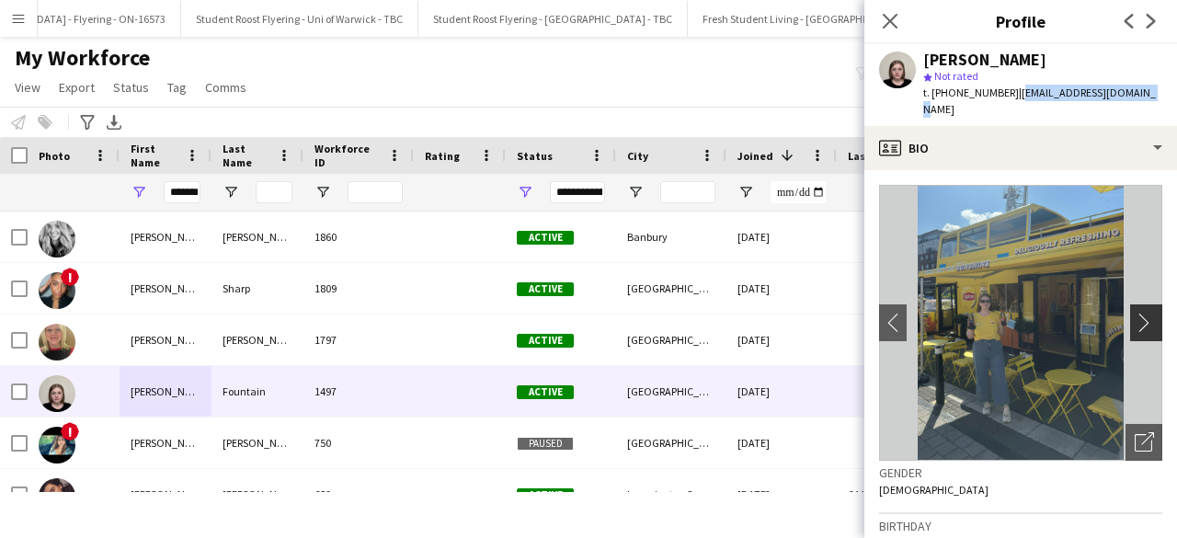
click at [1135, 313] on app-icon "chevron-right" at bounding box center [1149, 322] width 29 height 19
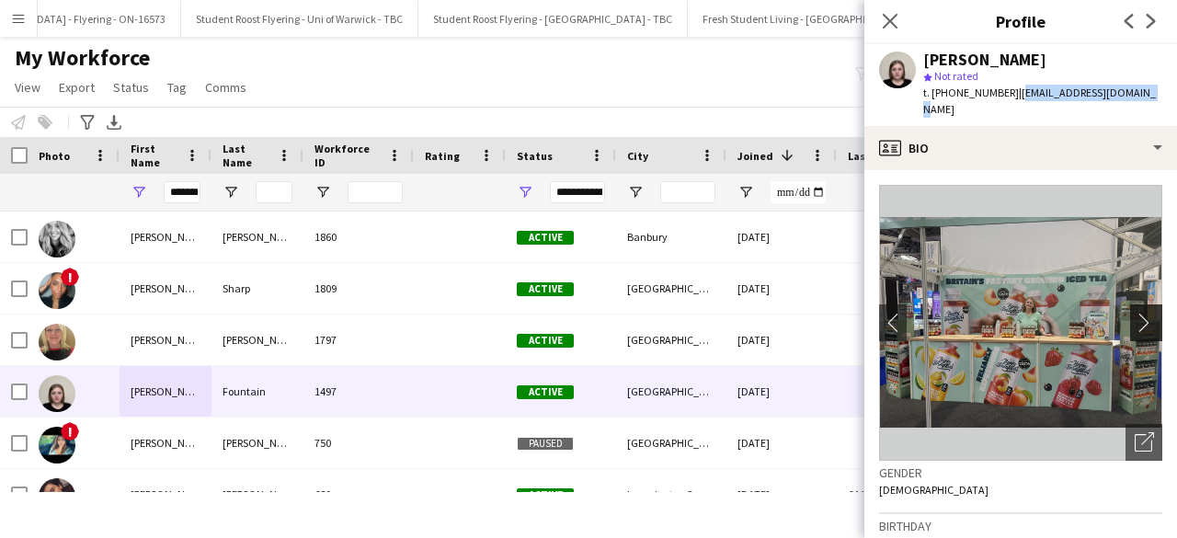
click at [1135, 313] on app-icon "chevron-right" at bounding box center [1149, 322] width 29 height 19
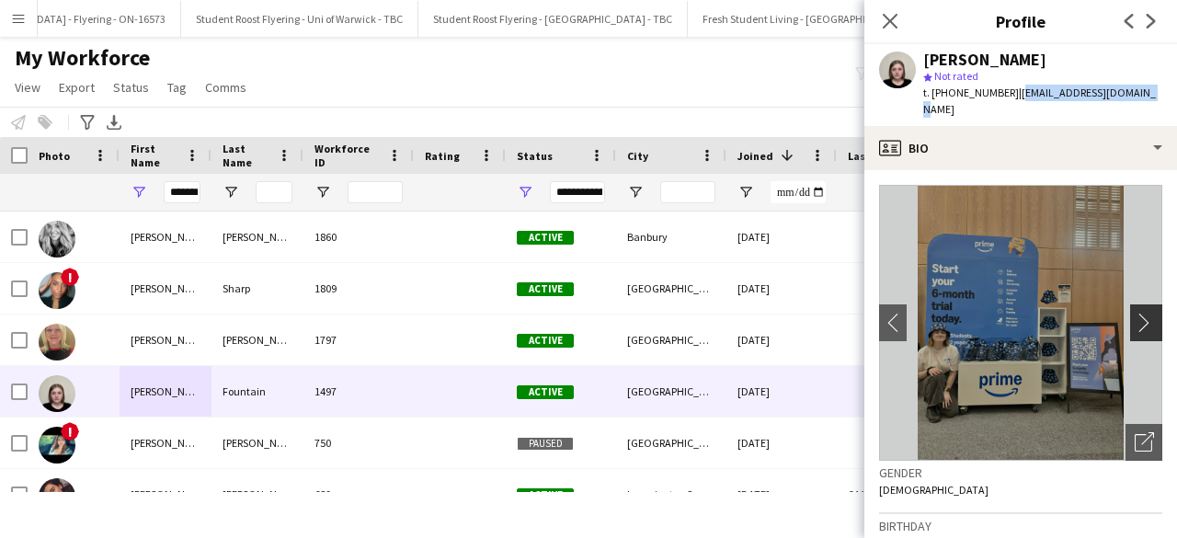
click at [1135, 313] on app-icon "chevron-right" at bounding box center [1149, 322] width 29 height 19
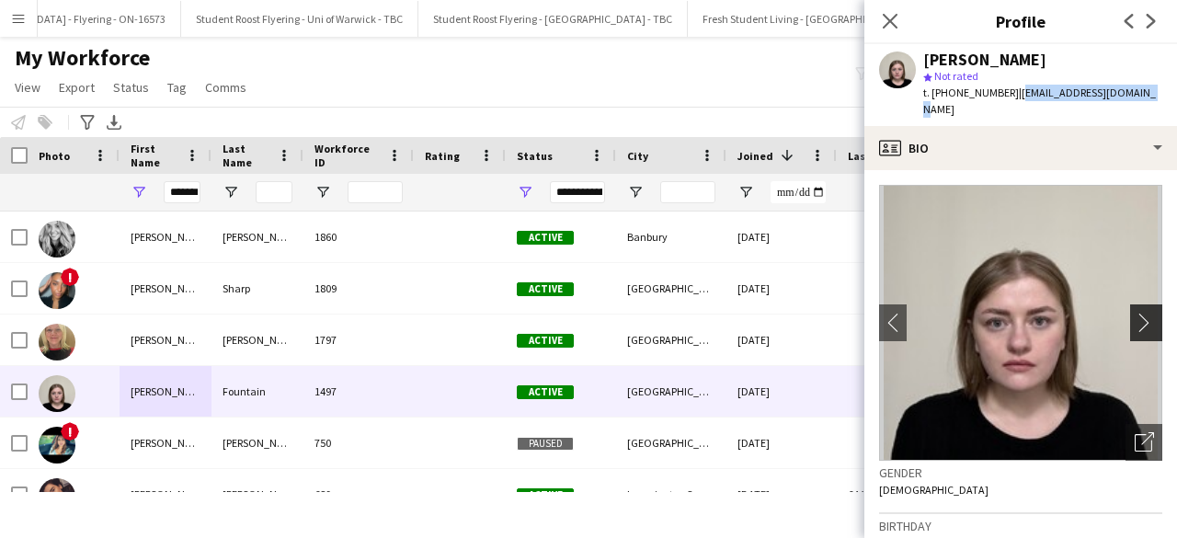
click at [1135, 313] on app-icon "chevron-right" at bounding box center [1149, 322] width 29 height 19
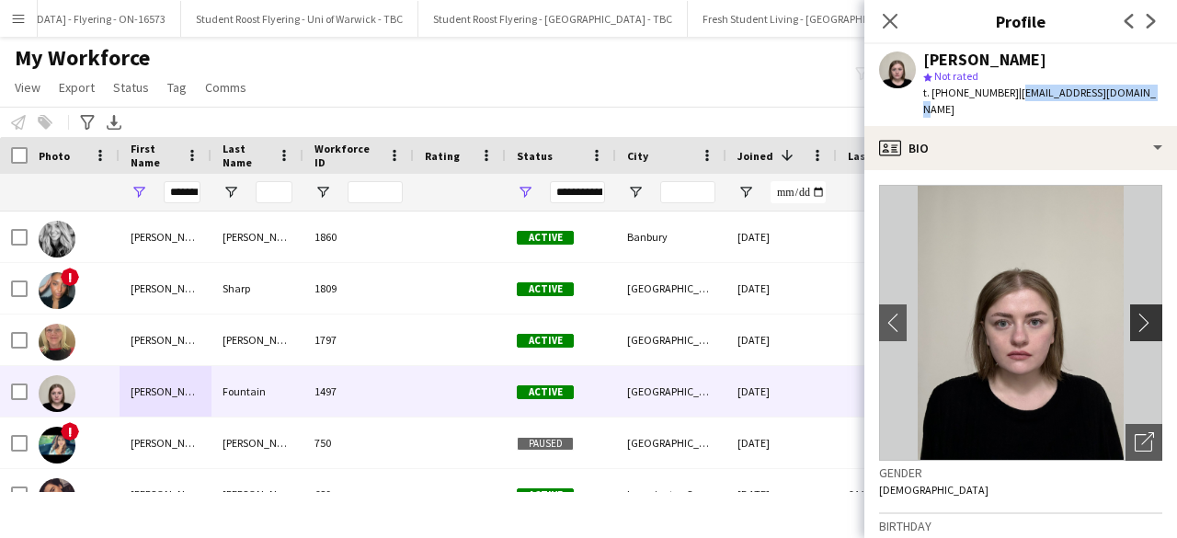
click at [1135, 313] on app-icon "chevron-right" at bounding box center [1149, 322] width 29 height 19
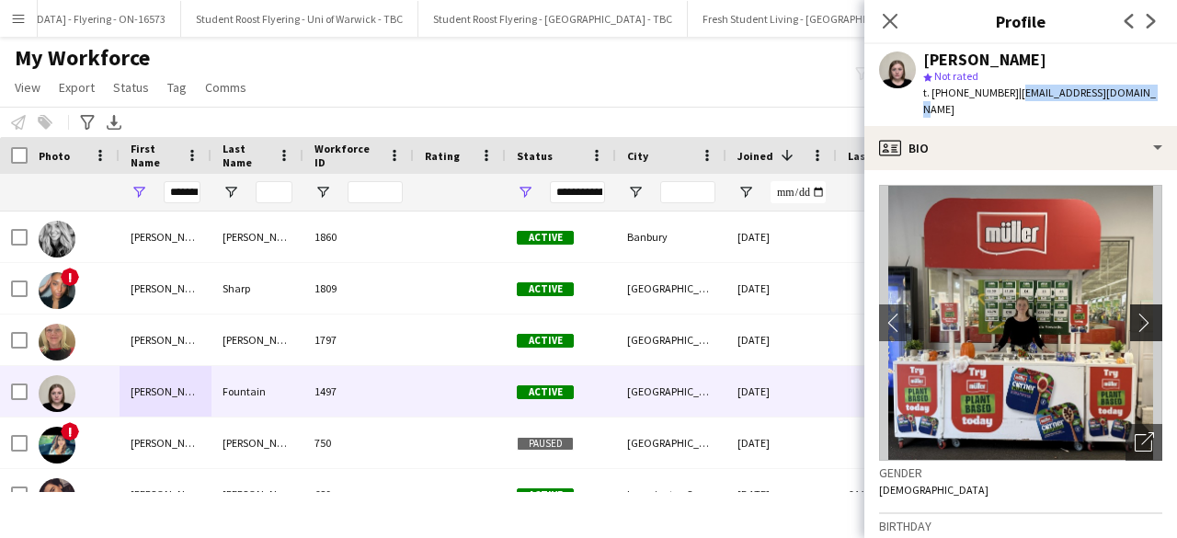
click at [1135, 313] on app-icon "chevron-right" at bounding box center [1149, 322] width 29 height 19
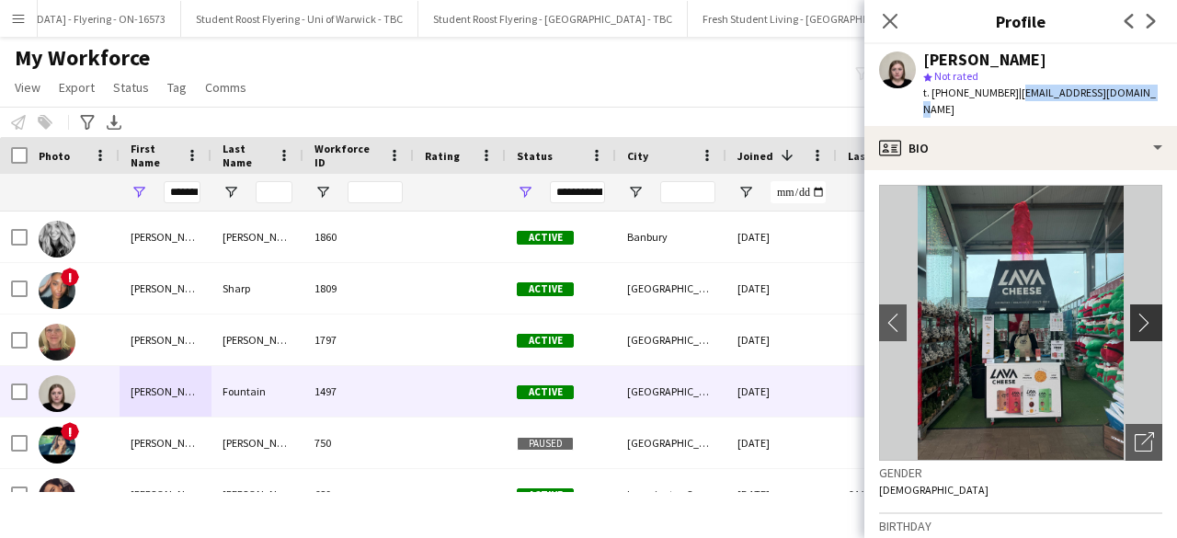
click at [1135, 313] on app-icon "chevron-right" at bounding box center [1149, 322] width 29 height 19
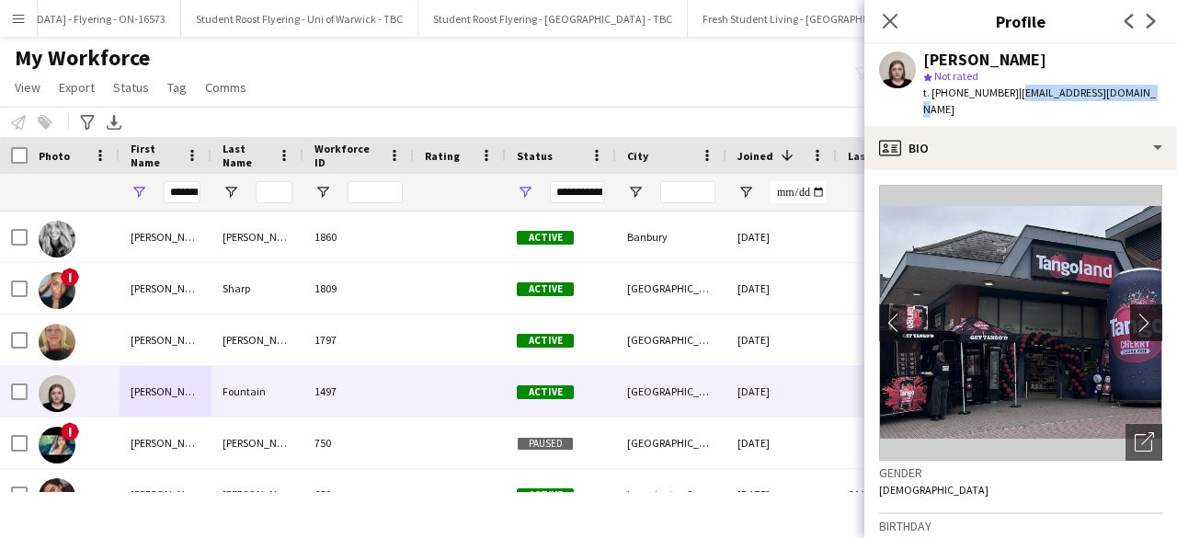
click at [1135, 313] on app-icon "chevron-right" at bounding box center [1149, 322] width 29 height 19
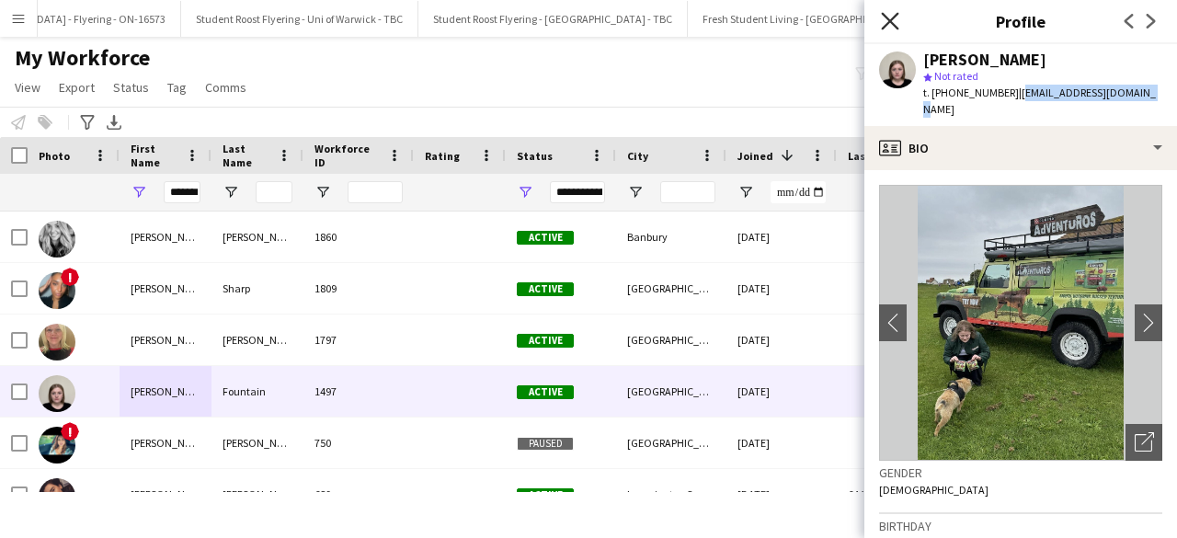
click at [890, 24] on icon "Close pop-in" at bounding box center [889, 20] width 17 height 17
